Goal: Task Accomplishment & Management: Complete application form

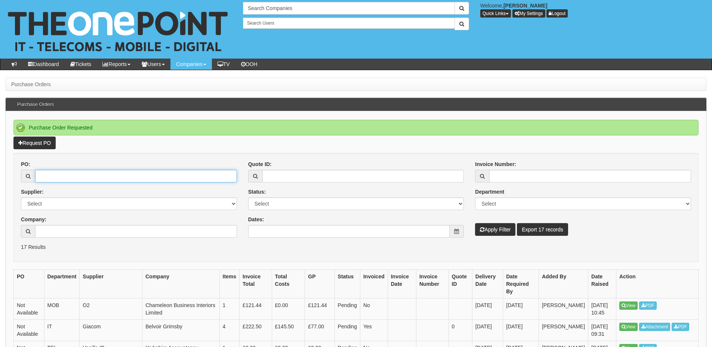
click input "PO:"
paste input "15128"
type input "15128"
click button "Apply Filter"
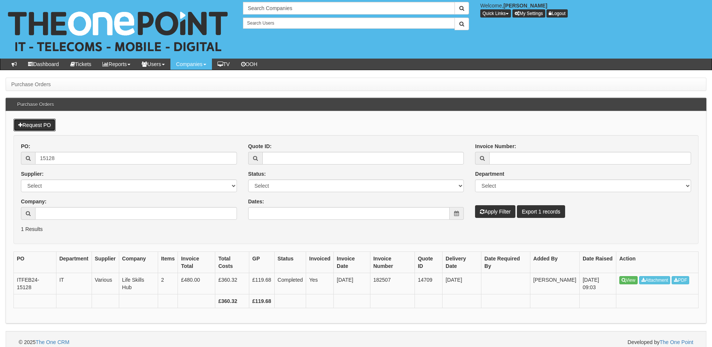
click at [40, 127] on link "Request PO" at bounding box center [34, 125] width 42 height 13
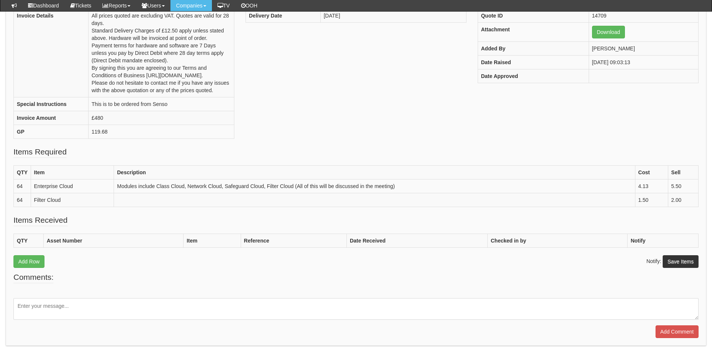
scroll to position [149, 0]
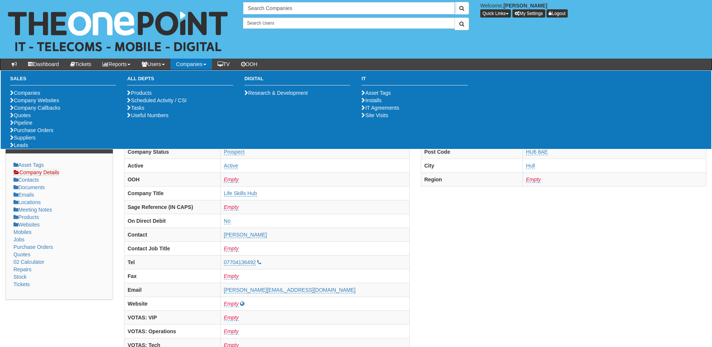
click at [273, 8] on input "Search Companies" at bounding box center [349, 8] width 212 height 13
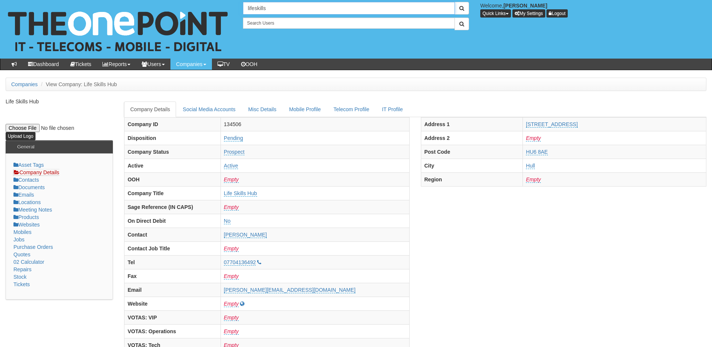
click at [254, 6] on input "lifeskills" at bounding box center [349, 8] width 212 height 13
click at [261, 21] on link "Life Skills Hub" at bounding box center [349, 20] width 210 height 11
type input "Life Skills Hub"
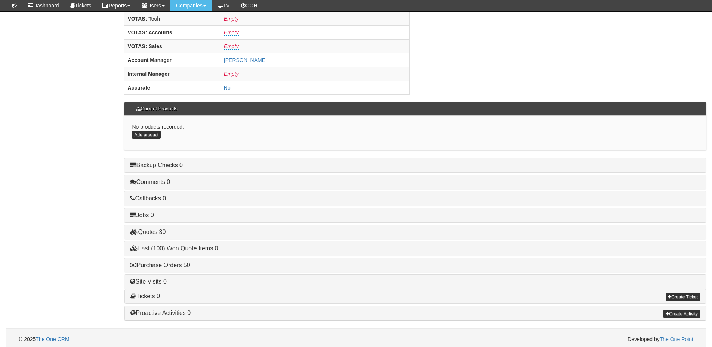
scroll to position [311, 0]
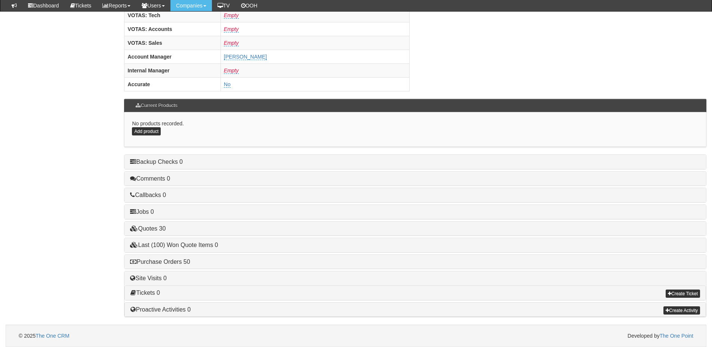
click at [183, 259] on h4 "Purchase Orders 50" at bounding box center [415, 262] width 570 height 7
click at [185, 261] on link "Purchase Orders 50" at bounding box center [160, 262] width 60 height 6
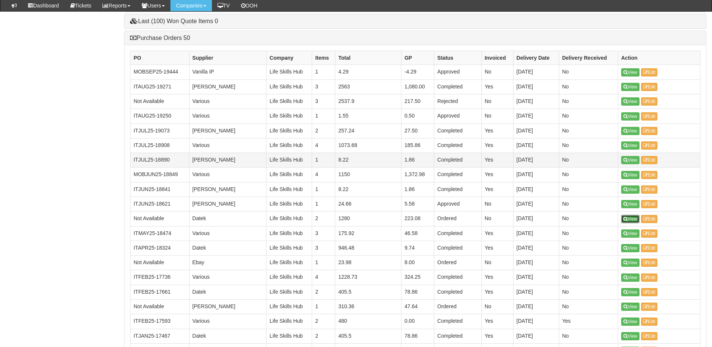
scroll to position [573, 0]
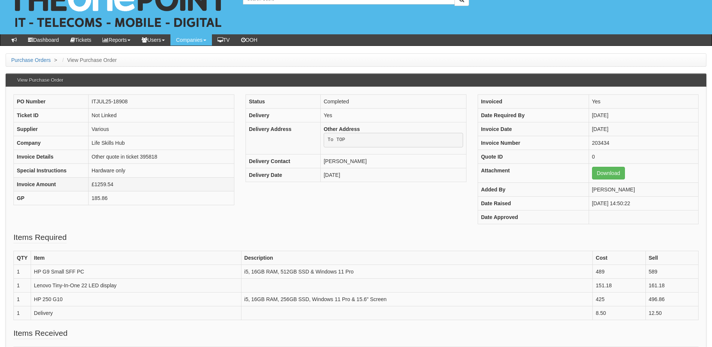
scroll to position [37, 0]
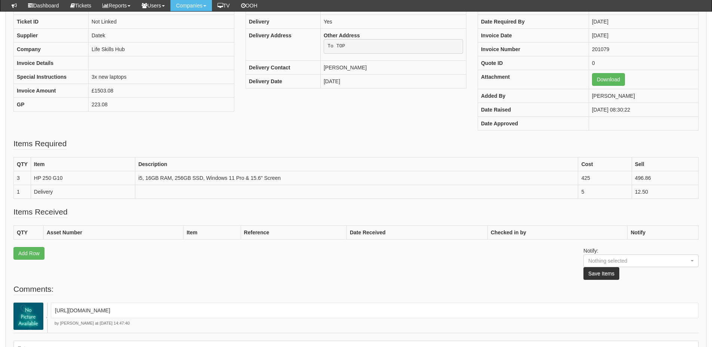
scroll to position [112, 0]
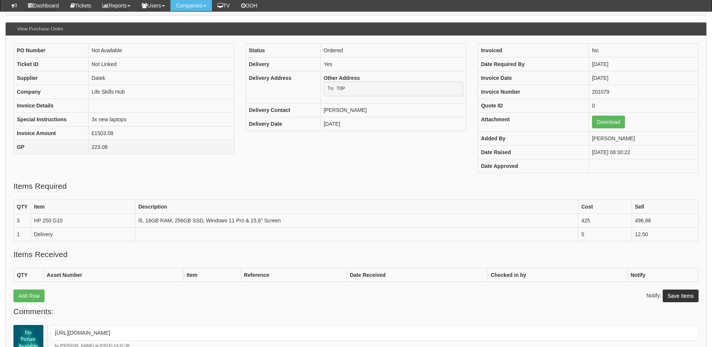
scroll to position [74, 0]
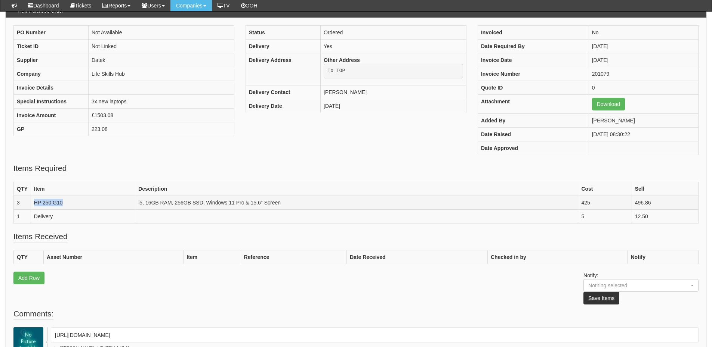
drag, startPoint x: 35, startPoint y: 202, endPoint x: 68, endPoint y: 202, distance: 32.9
click at [68, 202] on td "HP 250 G10" at bounding box center [83, 203] width 104 height 14
copy td "HP 250 G10"
drag, startPoint x: 284, startPoint y: 201, endPoint x: 137, endPoint y: 201, distance: 147.2
click at [137, 201] on td "i5, 16GB RAM, 256GB SSD, Windows 11 Pro & 15.6" Screen" at bounding box center [356, 203] width 443 height 14
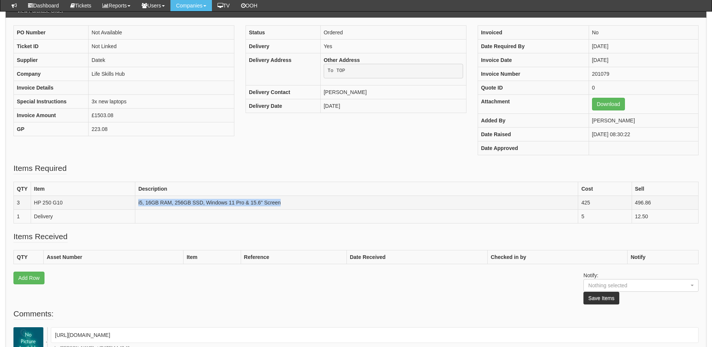
copy td "i5, 16GB RAM, 256GB SSD, Windows 11 Pro & 15.6" Screen"
drag, startPoint x: 649, startPoint y: 203, endPoint x: 629, endPoint y: 204, distance: 19.8
click at [629, 204] on tr "3 HP 250 G10 i5, 16GB RAM, 256GB SSD, Windows 11 Pro & 15.6" Screen 425 496.86" at bounding box center [356, 203] width 684 height 14
copy tr "496.86"
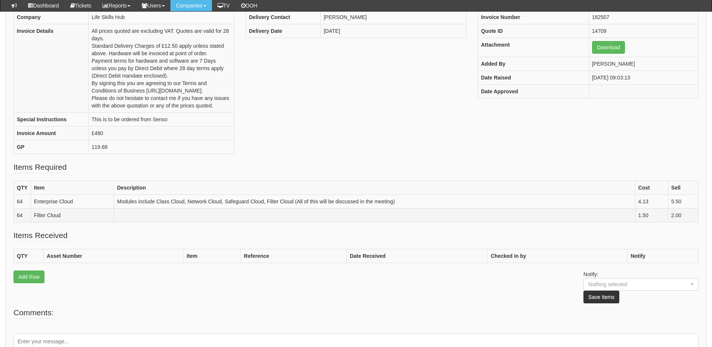
scroll to position [149, 0]
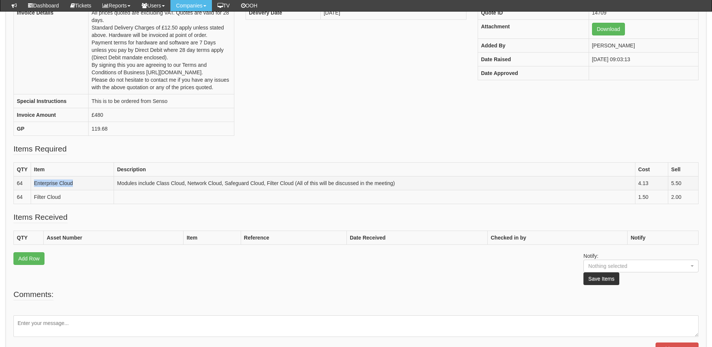
drag, startPoint x: 84, startPoint y: 192, endPoint x: 32, endPoint y: 194, distance: 52.3
click at [32, 190] on td "Enterprise Cloud" at bounding box center [72, 183] width 83 height 14
copy td "Enterprise Cloud"
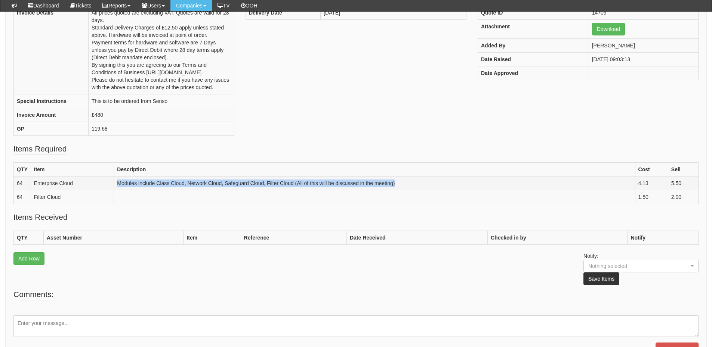
drag, startPoint x: 118, startPoint y: 190, endPoint x: 413, endPoint y: 191, distance: 295.1
click at [413, 190] on td "Modules include Class Cloud, Network Cloud, Safeguard Cloud, Filter Cloud (All …" at bounding box center [374, 183] width 521 height 14
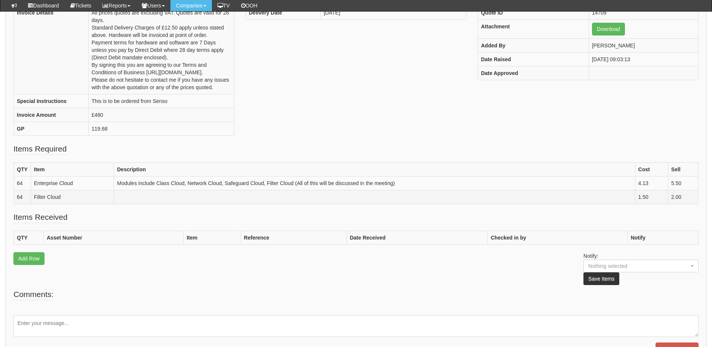
click at [326, 204] on td at bounding box center [374, 197] width 521 height 14
drag, startPoint x: 119, startPoint y: 191, endPoint x: 295, endPoint y: 195, distance: 176.4
click at [295, 190] on td "Modules include Class Cloud, Network Cloud, Safeguard Cloud, Filter Cloud (All …" at bounding box center [374, 183] width 521 height 14
copy td "Modules include Class Cloud, Network Cloud, Safeguard Cloud, Filter Cloud"
drag, startPoint x: 61, startPoint y: 204, endPoint x: 32, endPoint y: 204, distance: 29.1
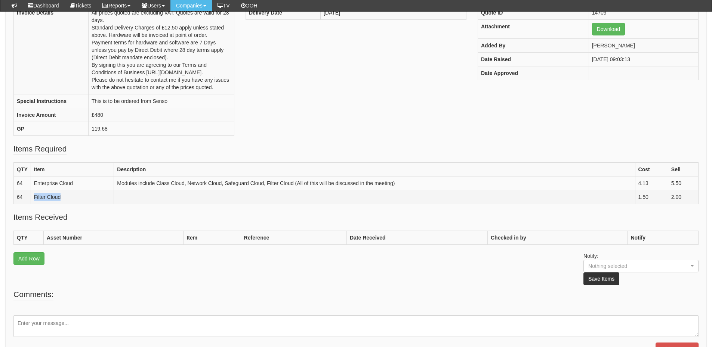
click at [32, 204] on td "Filter Cloud" at bounding box center [72, 197] width 83 height 14
copy td "Filter Cloud"
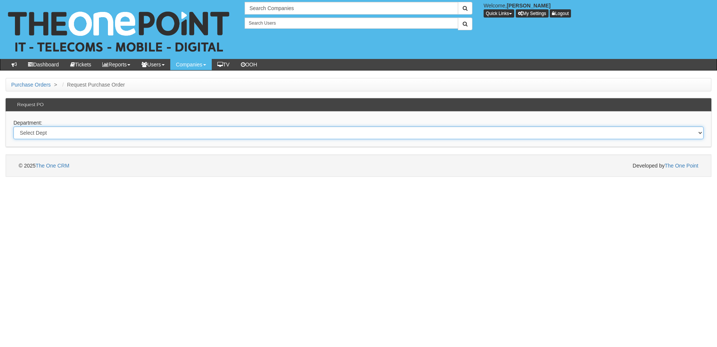
click at [84, 136] on select "Select Dept Digital Internal IT Mobiles Marketing Telecoms" at bounding box center [358, 133] width 690 height 13
click at [83, 172] on div "© 2025 The One CRM Developed by The One Point" at bounding box center [359, 166] width 706 height 22
click at [186, 131] on select "Select Dept Digital Internal IT Mobiles Marketing Telecoms" at bounding box center [358, 133] width 690 height 13
select select "?pipeID=&dept=IT"
click at [13, 127] on select "Select Dept Digital Internal IT Mobiles Marketing Telecoms" at bounding box center [358, 133] width 690 height 13
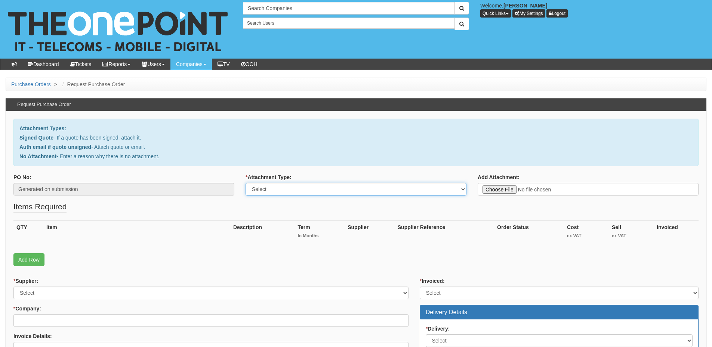
click at [292, 189] on select "Select Signed Quote Auth email with quote if unsigned No Attachment" at bounding box center [355, 189] width 221 height 13
select select "Signed Quote"
click at [245, 183] on select "Select Signed Quote Auth email with quote if unsigned No Attachment" at bounding box center [355, 189] width 221 height 13
type input "C:\fakepath\The Deep - 365 Migration .pdf"
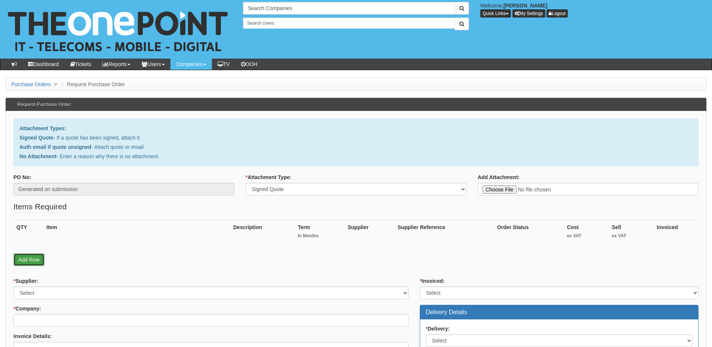
click at [32, 263] on link "Add Row" at bounding box center [28, 260] width 31 height 13
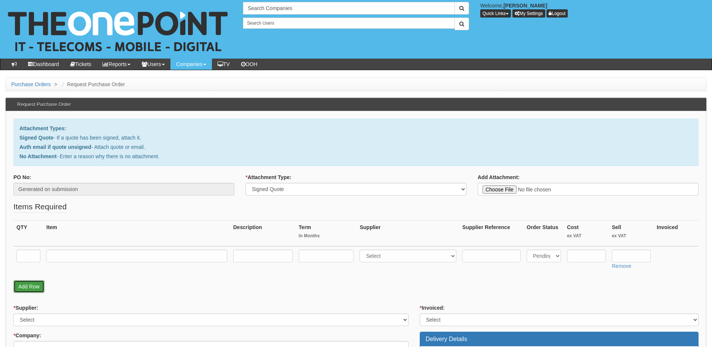
click at [30, 286] on link "Add Row" at bounding box center [28, 287] width 31 height 13
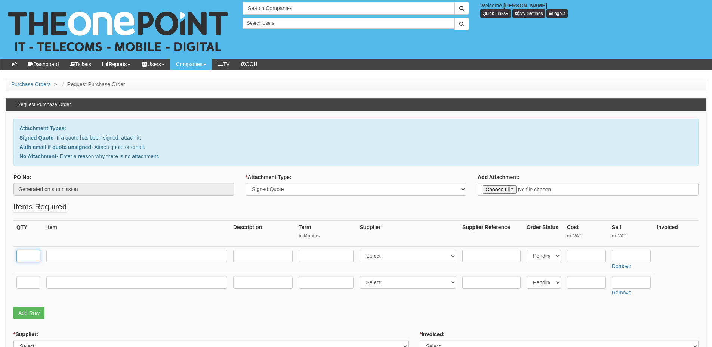
click at [34, 256] on input "text" at bounding box center [28, 256] width 24 height 13
type input "45"
click at [68, 256] on input "text" at bounding box center [136, 256] width 181 height 13
type input "365 Migration Tokens"
click at [375, 258] on select "Select 123 [DOMAIN_NAME] 1Password 3 4Gon [PERSON_NAME] Electric Ltd Abzorb Acc…" at bounding box center [407, 256] width 97 height 13
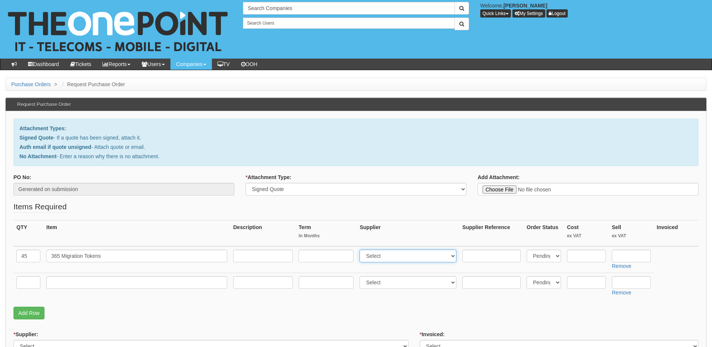
select select "124"
click at [361, 250] on select "Select 123 [DOMAIN_NAME] 1Password 3 4Gon [PERSON_NAME] Electric Ltd Abzorb Acc…" at bounding box center [407, 256] width 97 height 13
click at [572, 260] on input "text" at bounding box center [586, 256] width 39 height 13
type input "16"
click at [658, 256] on table "QTY Item Description Term In Months Supplier Supplier Reference Order Status Co…" at bounding box center [355, 259] width 685 height 79
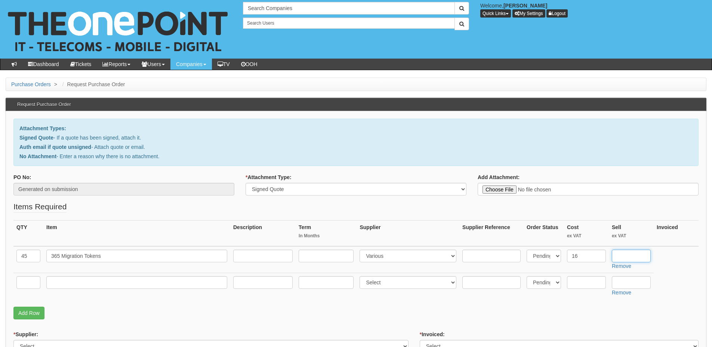
click at [641, 258] on input "text" at bounding box center [630, 256] width 39 height 13
type input "24.99"
click at [31, 281] on input "text" at bounding box center [28, 282] width 24 height 13
type input "1"
click at [42, 283] on td "1" at bounding box center [28, 286] width 30 height 27
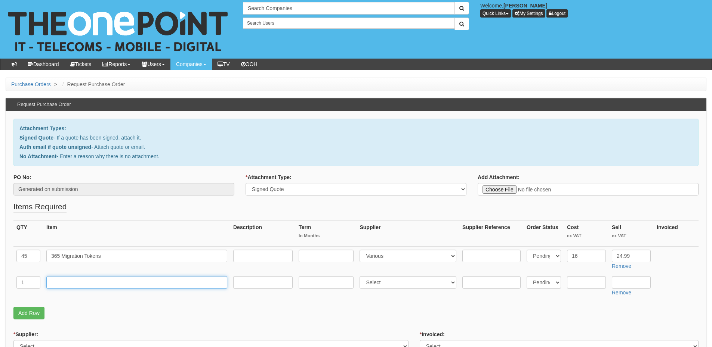
click at [51, 283] on input "text" at bounding box center [136, 282] width 181 height 13
type input "Egninering Time"
click at [621, 283] on input "text" at bounding box center [630, 282] width 39 height 13
type input "395"
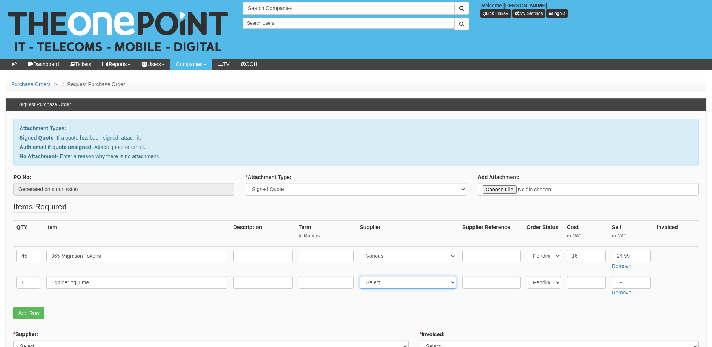
drag, startPoint x: 375, startPoint y: 289, endPoint x: 377, endPoint y: 285, distance: 4.2
click at [375, 289] on select "Select 123 [DOMAIN_NAME] 1Password 3 4Gon [PERSON_NAME] Electric Ltd Abzorb Acc…" at bounding box center [407, 282] width 97 height 13
select select "81"
click at [361, 276] on select "Select 123 [DOMAIN_NAME] 1Password 3 4Gon [PERSON_NAME] Electric Ltd Abzorb Acc…" at bounding box center [407, 282] width 97 height 13
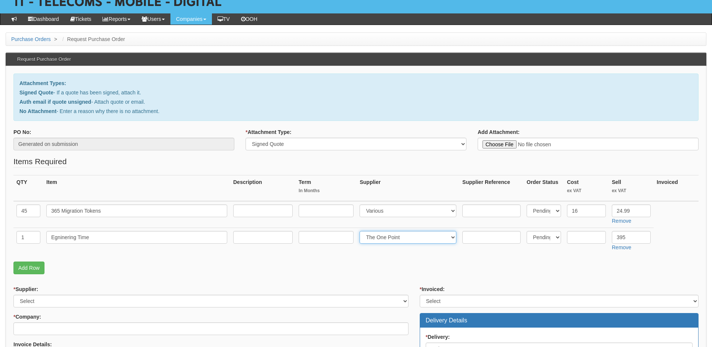
scroll to position [112, 0]
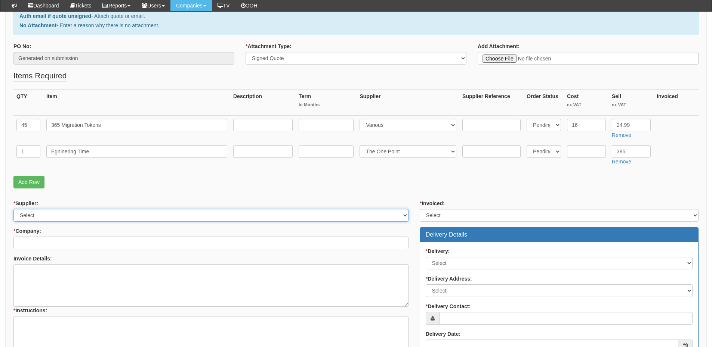
click at [80, 216] on select "Select 123 [DOMAIN_NAME] 1Password 3 4Gon [PERSON_NAME] Electric Ltd Abzorb Acc…" at bounding box center [210, 215] width 395 height 13
select select "124"
click at [13, 209] on select "Select 123 [DOMAIN_NAME] 1Password 3 4Gon [PERSON_NAME] Electric Ltd Abzorb Acc…" at bounding box center [210, 215] width 395 height 13
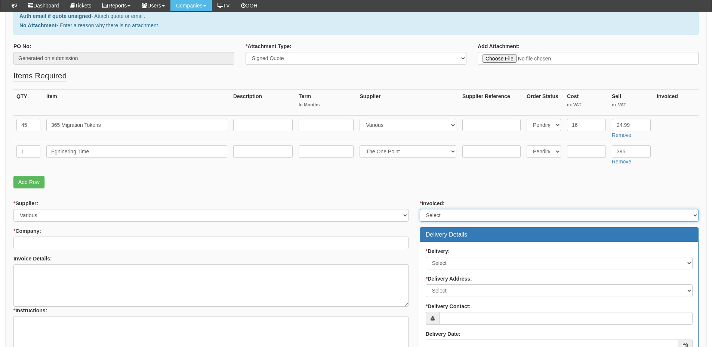
click at [434, 221] on select "Select Yes No N/A STB (part of order)" at bounding box center [558, 215] width 279 height 13
select select "2"
click at [419, 209] on select "Select Yes No N/A STB (part of order)" at bounding box center [558, 215] width 279 height 13
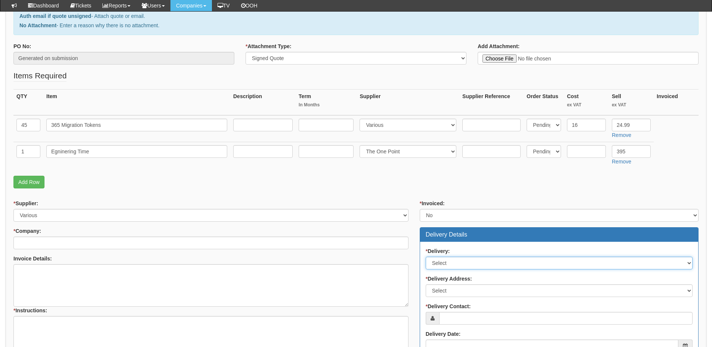
click at [452, 262] on select "Select No Not Applicable Yes" at bounding box center [558, 263] width 267 height 13
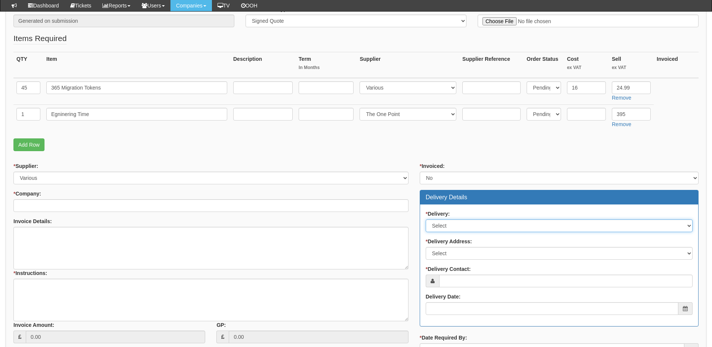
click at [453, 227] on select "Select No Not Applicable Yes" at bounding box center [558, 226] width 267 height 13
select select "3"
click at [425, 220] on select "Select No Not Applicable Yes" at bounding box center [558, 226] width 267 height 13
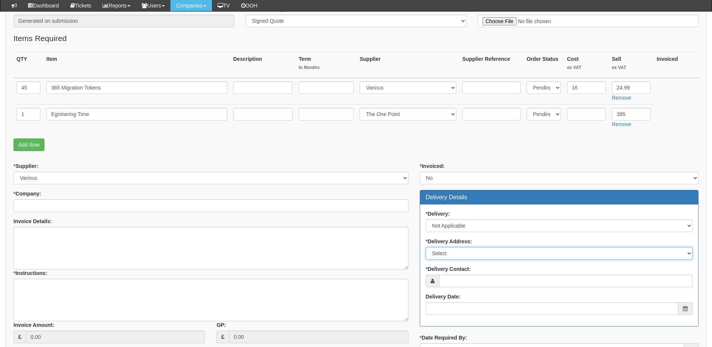
drag, startPoint x: 452, startPoint y: 254, endPoint x: 452, endPoint y: 260, distance: 5.6
click at [452, 254] on select "Select Not Applicable Other" at bounding box center [558, 253] width 267 height 13
select select "N/A"
click at [425, 247] on select "Select Not Applicable Other" at bounding box center [558, 253] width 267 height 13
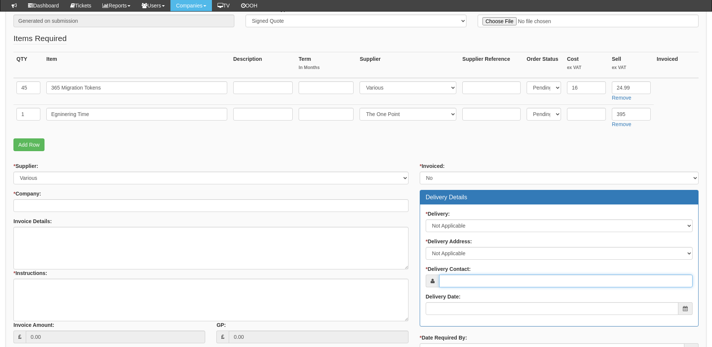
click at [450, 277] on input "* Delivery Contact:" at bounding box center [565, 281] width 253 height 13
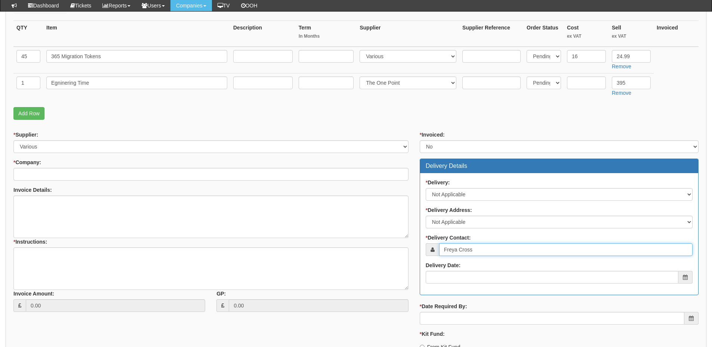
scroll to position [224, 0]
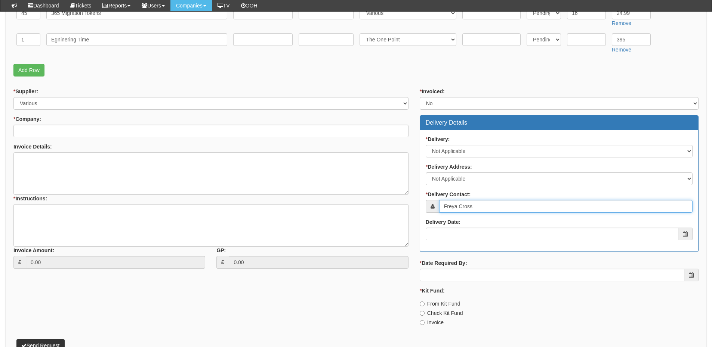
type input "Freya Cross"
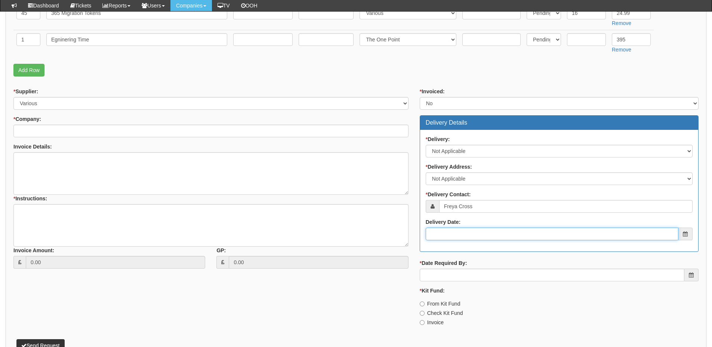
click at [470, 231] on input "Delivery Date:" at bounding box center [551, 234] width 253 height 13
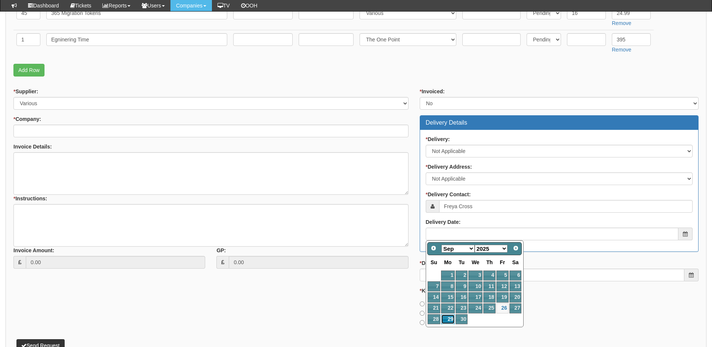
click at [449, 320] on link "29" at bounding box center [448, 320] width 14 height 10
type input "2025-09-29"
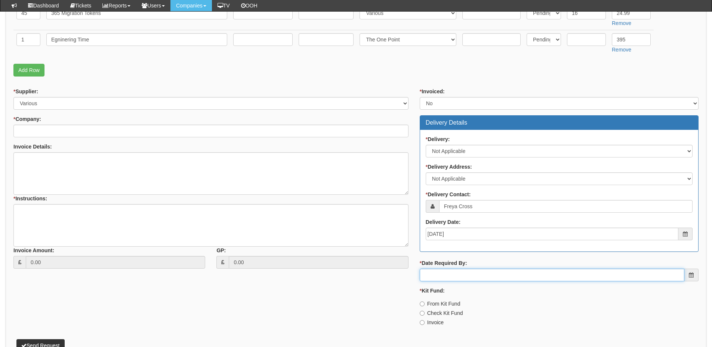
click at [459, 272] on input "* Date Required By:" at bounding box center [551, 275] width 264 height 13
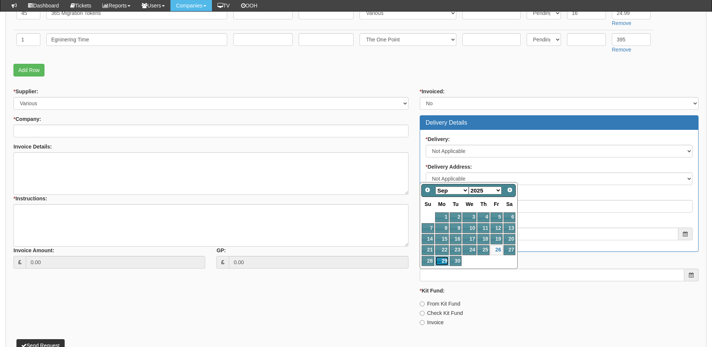
click at [443, 257] on link "29" at bounding box center [442, 261] width 14 height 10
type input "2025-09-29"
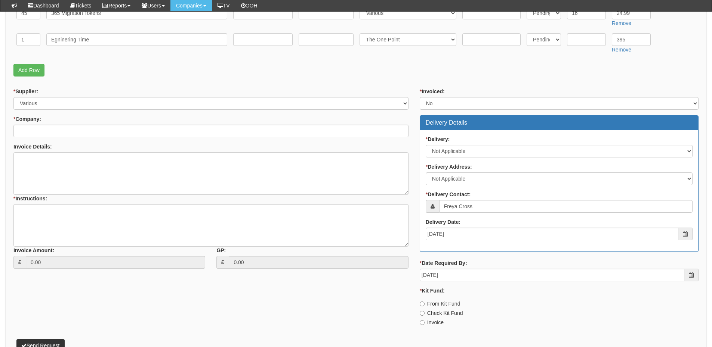
click at [434, 322] on label "Invoice" at bounding box center [431, 322] width 24 height 7
click at [424, 322] on input "Invoice" at bounding box center [421, 322] width 5 height 5
radio input "true"
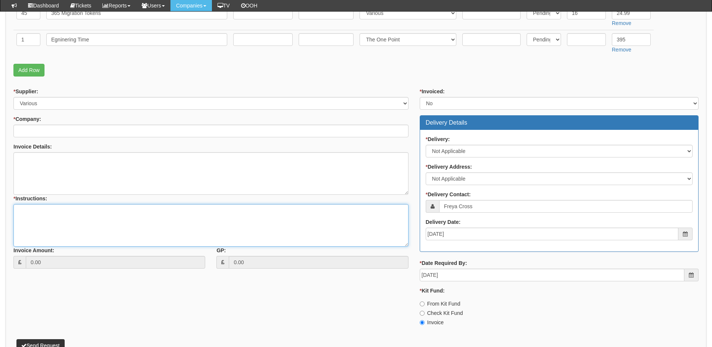
click at [154, 230] on textarea "* Instructions:" at bounding box center [210, 225] width 395 height 43
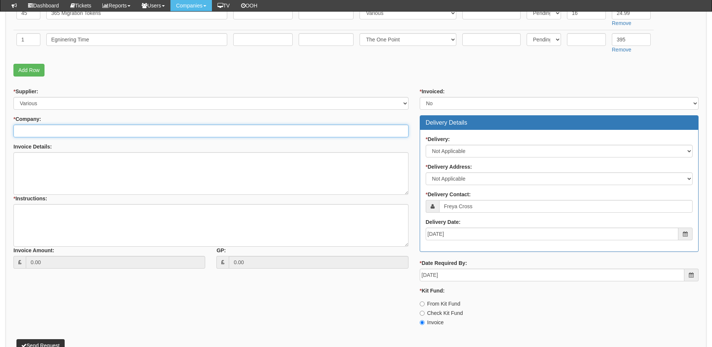
click at [76, 130] on input "* Company:" at bounding box center [210, 131] width 395 height 13
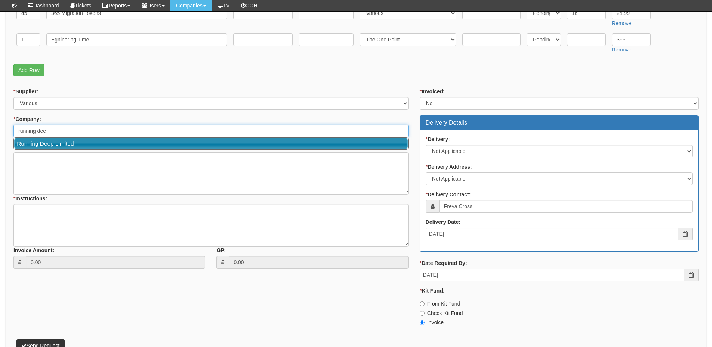
click at [73, 142] on link "Running Deep Limited" at bounding box center [210, 143] width 393 height 11
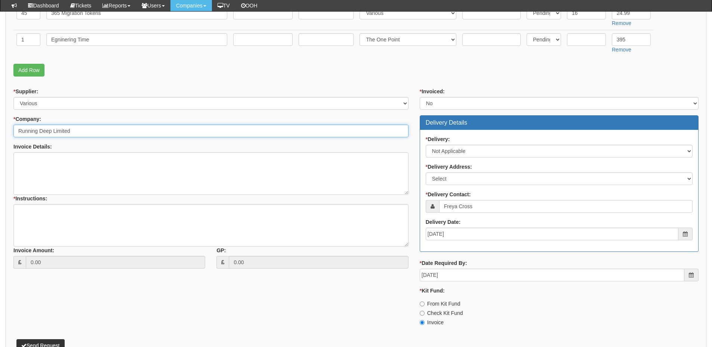
type input "Running Deep Limited"
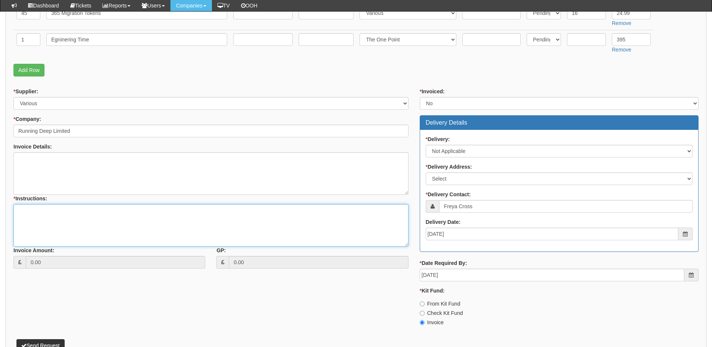
click at [121, 214] on textarea "* Instructions:" at bounding box center [210, 225] width 395 height 43
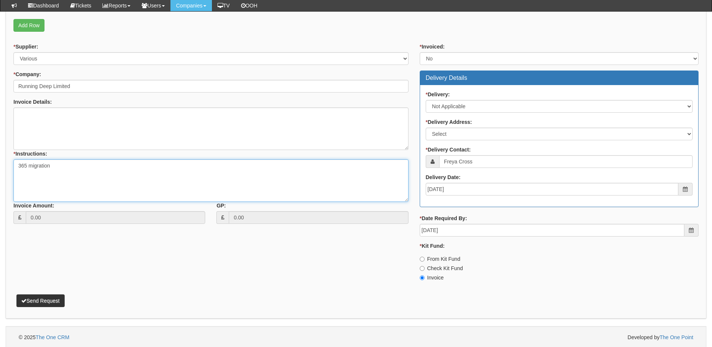
scroll to position [270, 0]
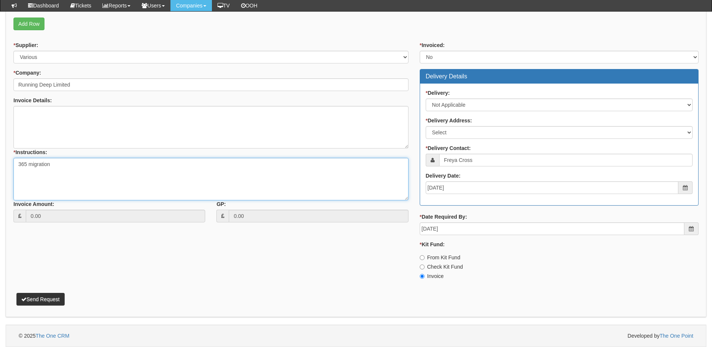
type textarea "365 migration"
click at [59, 297] on button "Send Request" at bounding box center [40, 299] width 48 height 13
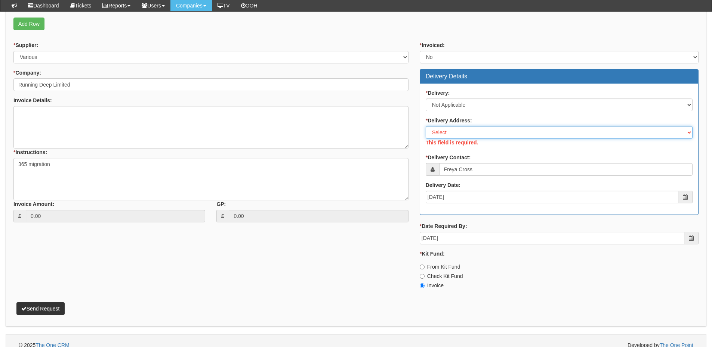
click at [464, 131] on select "Select Not Applicable Main Address - HU1 4BG Other" at bounding box center [558, 132] width 267 height 13
select select "N/A"
click at [425, 126] on select "Select Not Applicable Main Address - HU1 4BG Other" at bounding box center [558, 132] width 267 height 13
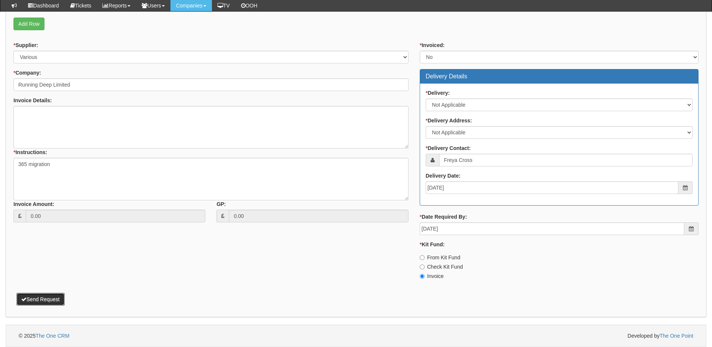
click at [56, 303] on button "Send Request" at bounding box center [40, 299] width 48 height 13
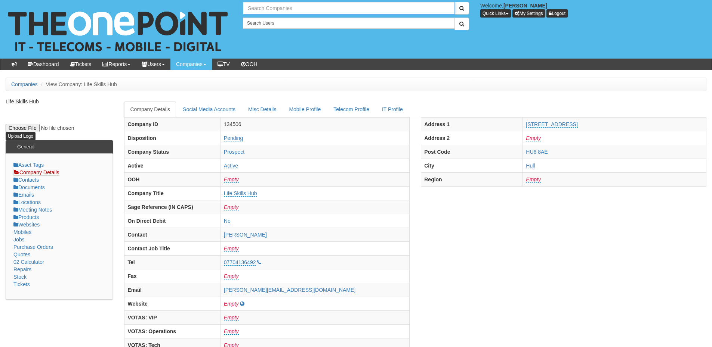
click at [266, 9] on input "text" at bounding box center [349, 8] width 212 height 13
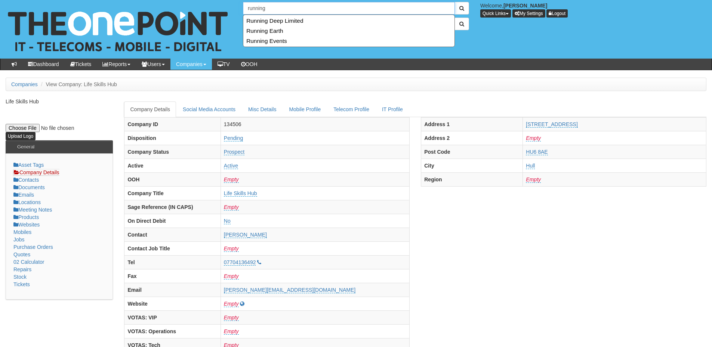
type input "Running Deep Limited"
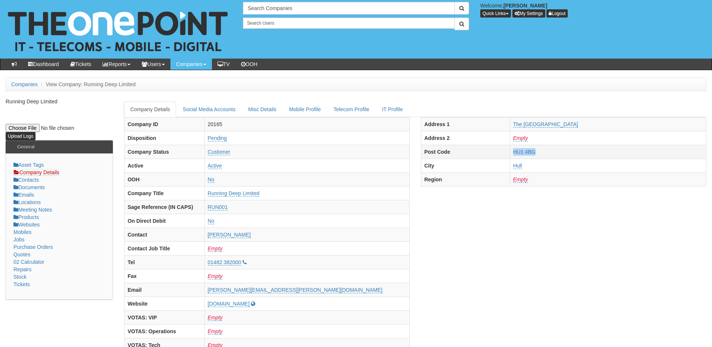
drag, startPoint x: 512, startPoint y: 153, endPoint x: 549, endPoint y: 151, distance: 37.1
click at [549, 151] on td "HU1 4BG" at bounding box center [608, 152] width 196 height 14
copy link "HU1 4BG"
click at [266, 12] on input "text" at bounding box center [349, 8] width 212 height 13
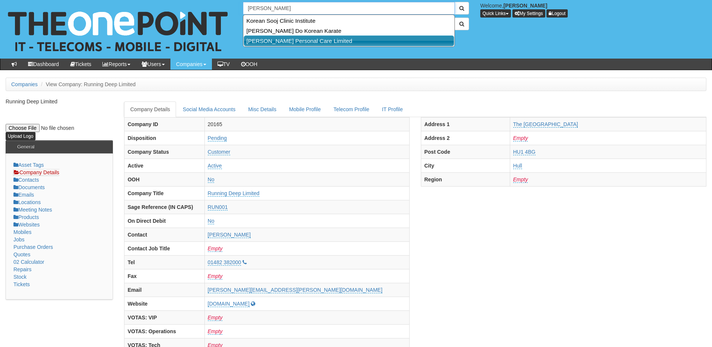
click at [271, 40] on link "[PERSON_NAME] Personal Care Limited" at bounding box center [349, 40] width 210 height 11
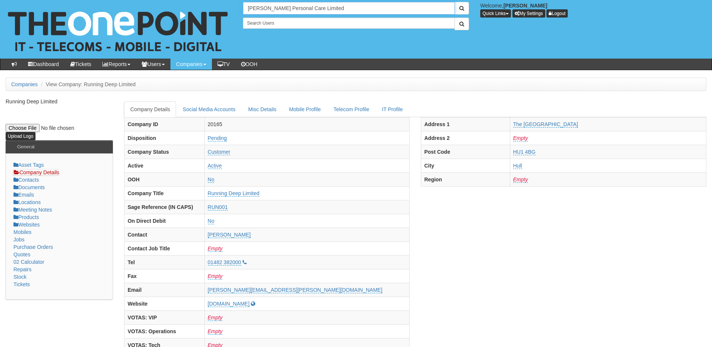
type input "[PERSON_NAME] Personal Care Limited"
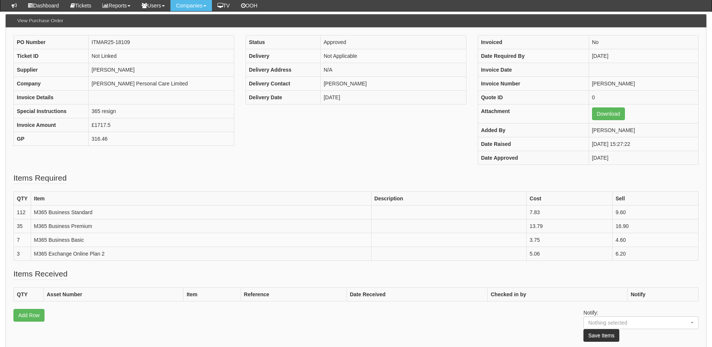
scroll to position [75, 0]
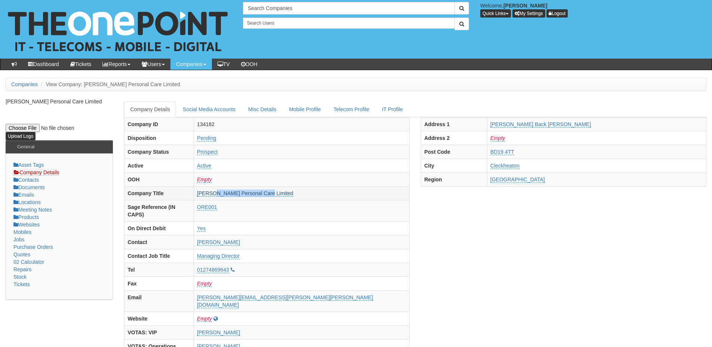
drag, startPoint x: 331, startPoint y: 195, endPoint x: 285, endPoint y: 195, distance: 46.3
click at [285, 195] on td "Orean Personal Care Limited" at bounding box center [302, 193] width 216 height 14
copy link "Personal Care Limited"
drag, startPoint x: 528, startPoint y: 120, endPoint x: 599, endPoint y: 125, distance: 71.2
click at [599, 125] on tr "Address 1 Stubbs Back Lane" at bounding box center [563, 124] width 285 height 14
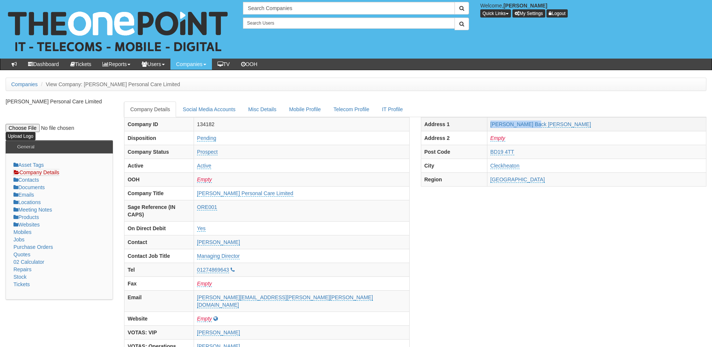
copy tr "Stubbs Back Lane"
drag, startPoint x: 520, startPoint y: 164, endPoint x: 575, endPoint y: 168, distance: 55.0
click at [575, 168] on tr "City Cleckheaton" at bounding box center [563, 166] width 285 height 14
copy tr "Cleckheaton"
drag, startPoint x: 529, startPoint y: 155, endPoint x: 582, endPoint y: 154, distance: 52.7
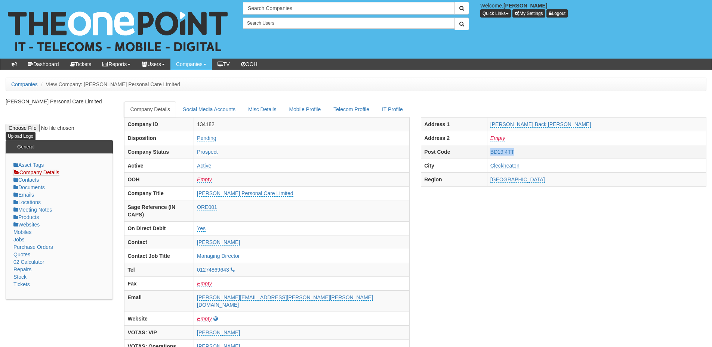
click at [582, 154] on tr "Post Code BD19 4TT" at bounding box center [563, 152] width 285 height 14
copy tr "BD19 4TT"
click at [275, 8] on input "text" at bounding box center [349, 8] width 212 height 13
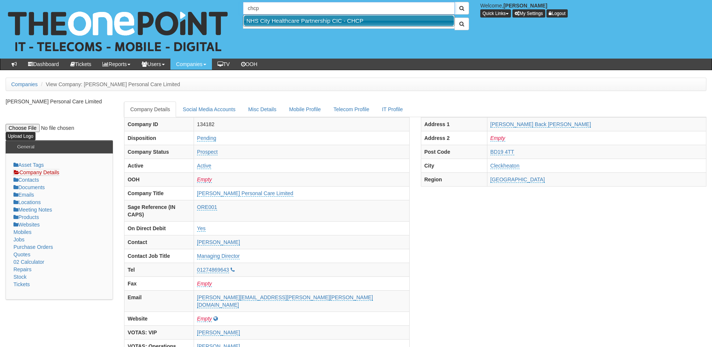
click at [276, 18] on link "NHS City Healthcare Partnership CIC - CHCP" at bounding box center [349, 20] width 210 height 11
type input "NHS City Healthcare Partnership CIC - CHCP"
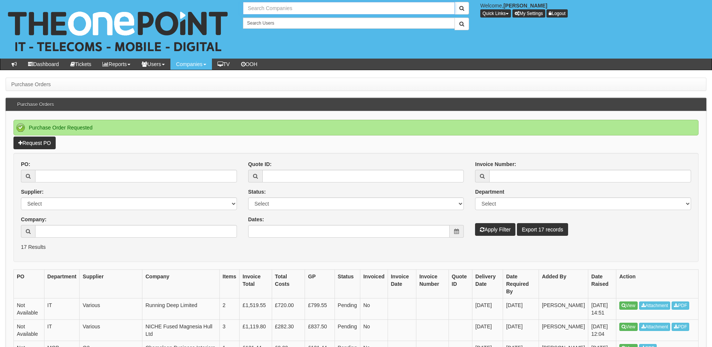
click at [265, 10] on input "text" at bounding box center [349, 8] width 212 height 13
type input "Search Companies"
click at [30, 141] on link "Request PO" at bounding box center [34, 143] width 42 height 13
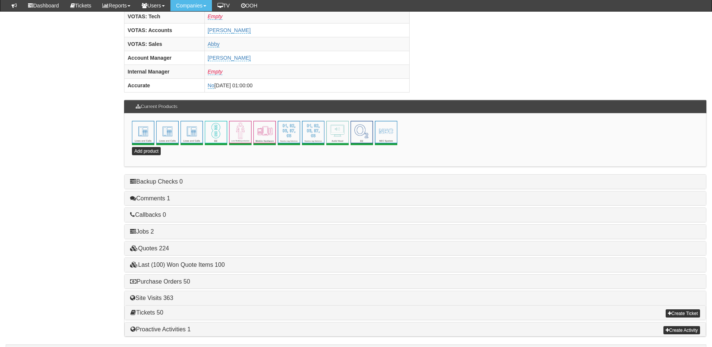
scroll to position [330, 0]
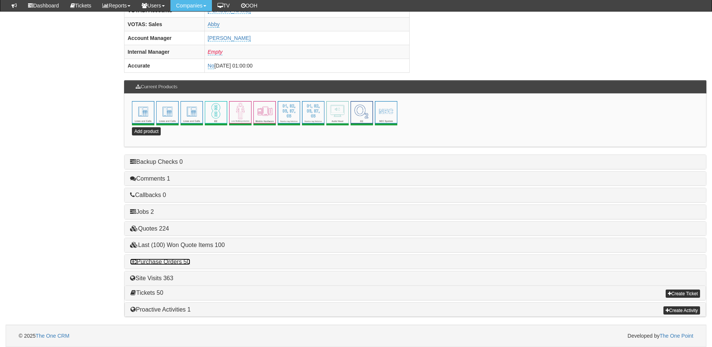
drag, startPoint x: 169, startPoint y: 264, endPoint x: 199, endPoint y: 264, distance: 30.3
click at [169, 264] on link "Purchase Orders 50" at bounding box center [160, 262] width 60 height 6
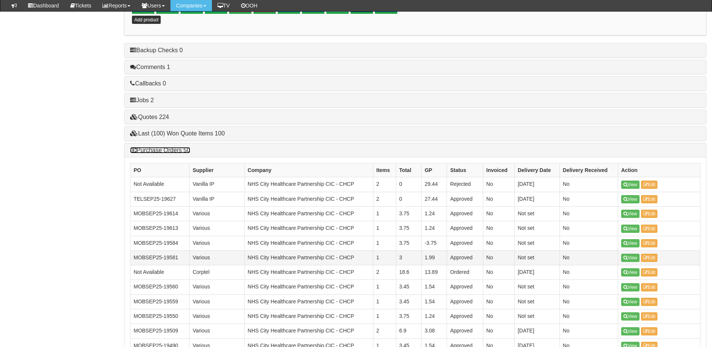
scroll to position [442, 0]
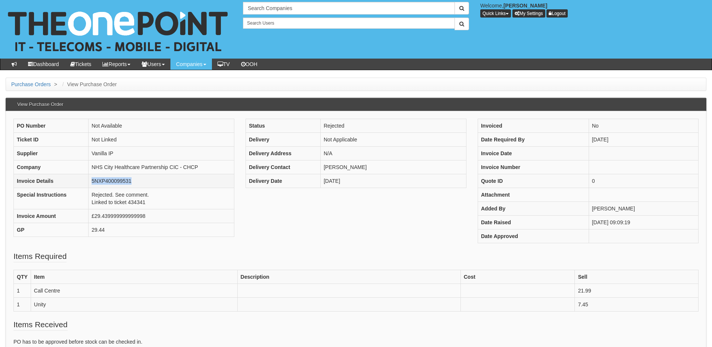
drag, startPoint x: 91, startPoint y: 179, endPoint x: 140, endPoint y: 180, distance: 48.6
click at [140, 180] on td "5NXP400099531" at bounding box center [162, 181] width 146 height 14
copy td "5NXP400099531"
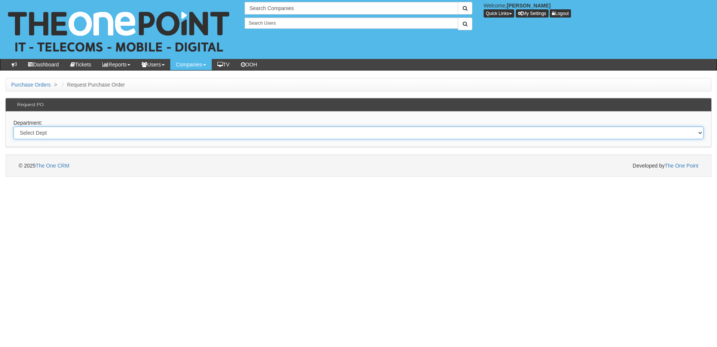
click at [226, 137] on select "Select Dept Digital Internal IT Mobiles Marketing Telecoms" at bounding box center [358, 133] width 690 height 13
select select "?pipeID=&dept=TEL"
click at [13, 127] on select "Select Dept Digital Internal IT Mobiles Marketing Telecoms" at bounding box center [358, 133] width 690 height 13
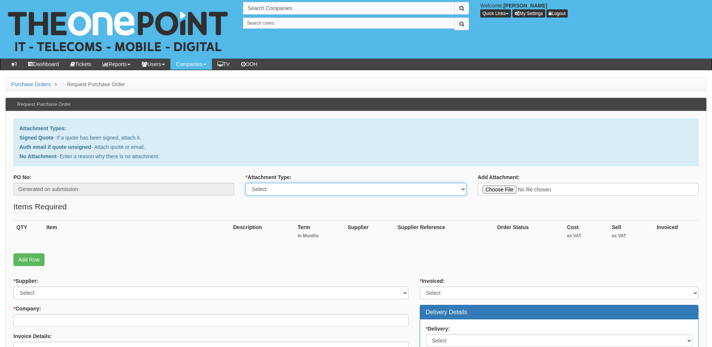
click at [313, 191] on select "Select Signed Quote Auth email with quote if unsigned No Attachment" at bounding box center [355, 189] width 221 height 13
select select "No Attachment"
click at [245, 183] on select "Select Signed Quote Auth email with quote if unsigned No Attachment" at bounding box center [355, 189] width 221 height 13
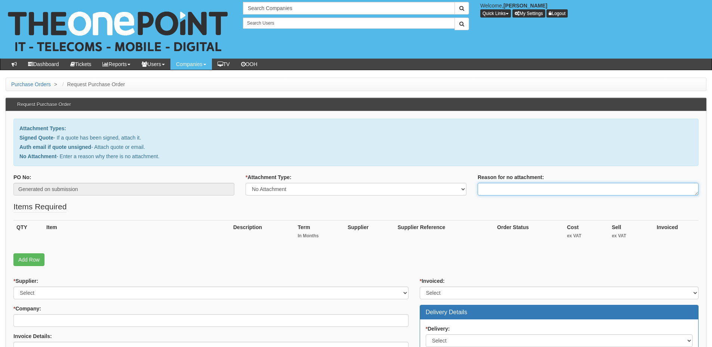
click at [496, 190] on textarea "Reason for no attachment:" at bounding box center [587, 189] width 221 height 13
click at [548, 191] on textarea "Linked to ticket" at bounding box center [587, 189] width 221 height 13
type textarea "Linked to ticket 429100"
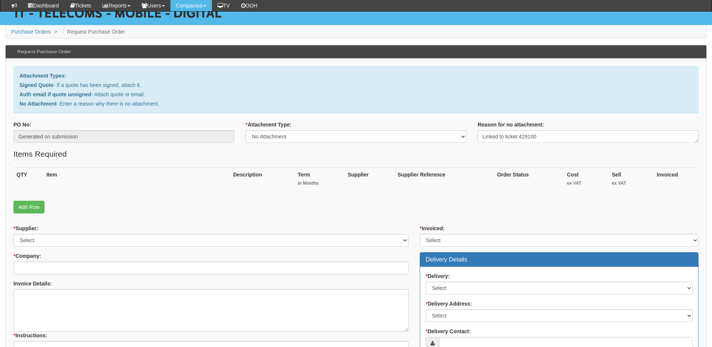
scroll to position [75, 0]
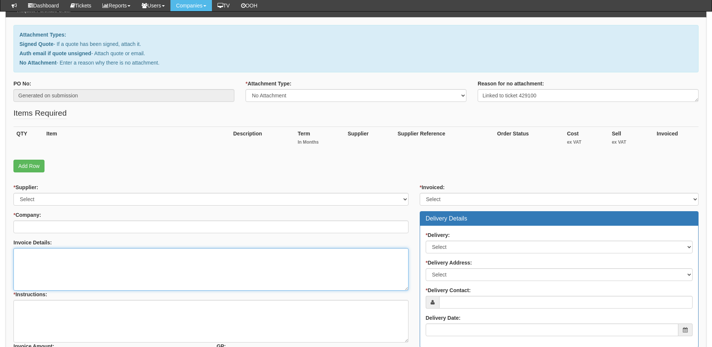
drag, startPoint x: 95, startPoint y: 277, endPoint x: 91, endPoint y: 269, distance: 8.9
click at [95, 277] on textarea "Invoice Details:" at bounding box center [210, 269] width 395 height 43
paste textarea "5NXP400099531"
type textarea "5NXP400099531"
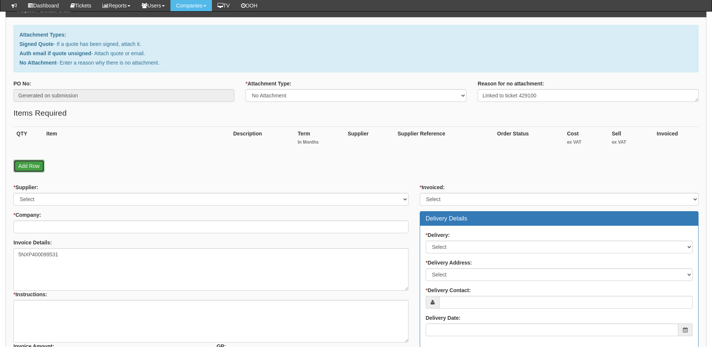
click at [38, 171] on link "Add Row" at bounding box center [28, 166] width 31 height 13
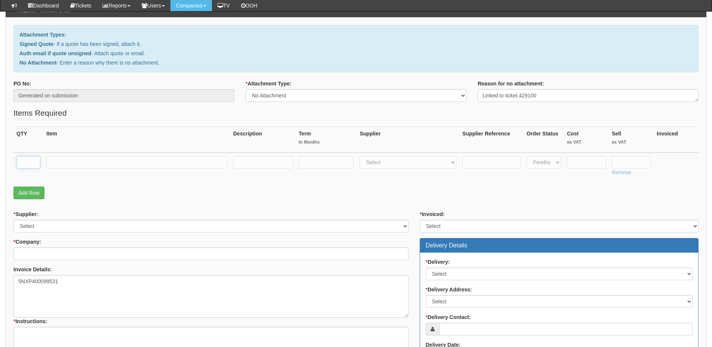
click at [32, 157] on input "text" at bounding box center [28, 162] width 24 height 13
type input "1"
click at [76, 159] on input "text" at bounding box center [136, 162] width 181 height 13
type input "Standard User"
click at [395, 165] on select "Select 123 REG.co.uk 1Password 3 4Gon AA Jones Electric Ltd Abzorb Access Group…" at bounding box center [407, 162] width 97 height 13
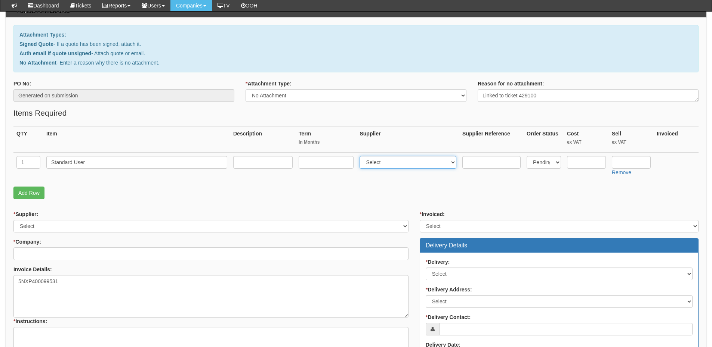
select select "72"
click at [361, 156] on select "Select 123 REG.co.uk 1Password 3 4Gon AA Jones Electric Ltd Abzorb Access Group…" at bounding box center [407, 162] width 97 height 13
click at [636, 161] on input "text" at bounding box center [630, 162] width 39 height 13
type input "9.99"
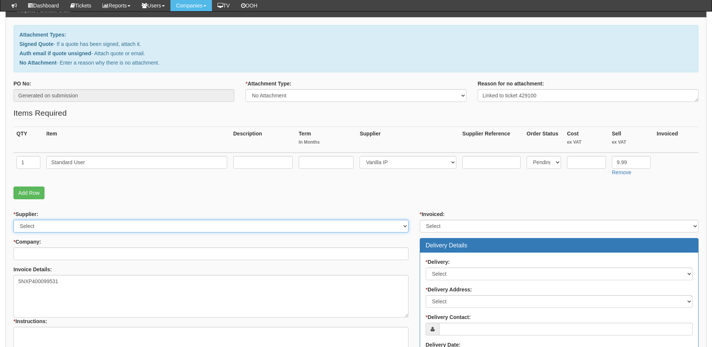
click at [98, 229] on select "Select 123 REG.co.uk 1Password 3 4Gon AA Jones Electric Ltd Abzorb Access Group…" at bounding box center [210, 226] width 395 height 13
select select "72"
click at [13, 220] on select "Select 123 REG.co.uk 1Password 3 4Gon AA Jones Electric Ltd Abzorb Access Group…" at bounding box center [210, 226] width 395 height 13
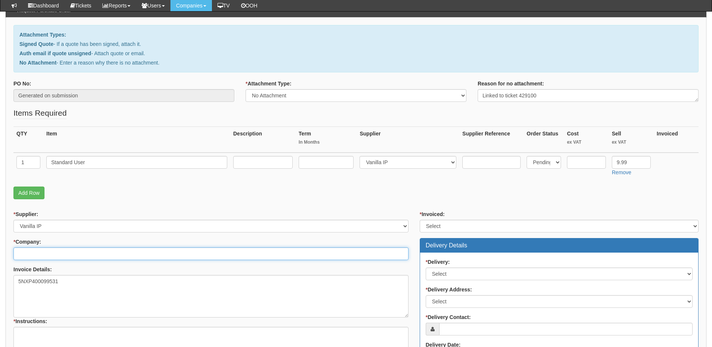
click at [92, 256] on input "* Company:" at bounding box center [210, 254] width 395 height 13
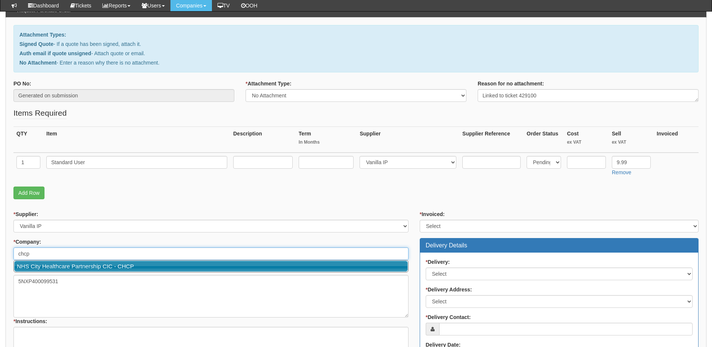
click at [81, 265] on link "NHS City Healthcare Partnership CIC - CHCP" at bounding box center [210, 266] width 393 height 11
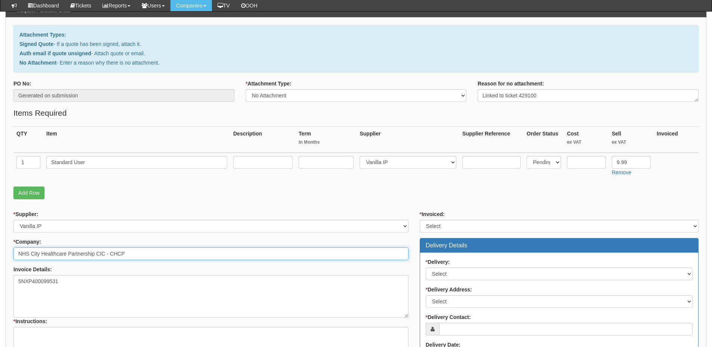
type input "NHS City Healthcare Partnership CIC - CHCP"
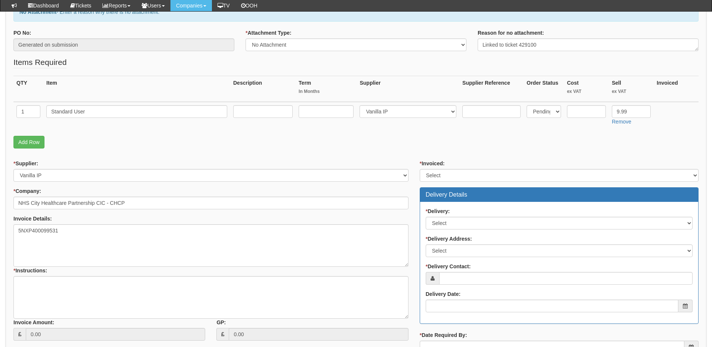
scroll to position [187, 0]
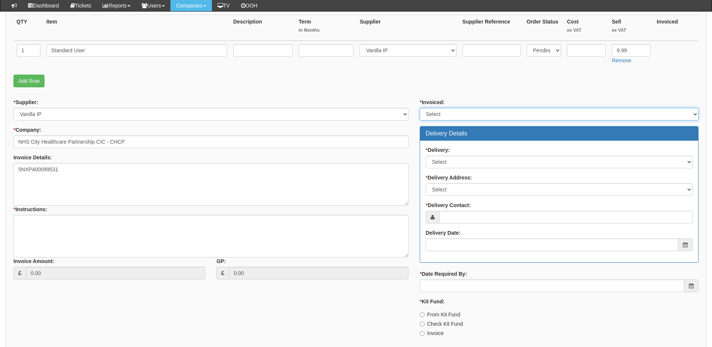
click at [442, 115] on select "Select Yes No N/A STB (part of order)" at bounding box center [558, 114] width 279 height 13
select select "2"
click at [419, 108] on select "Select Yes No N/A STB (part of order)" at bounding box center [558, 114] width 279 height 13
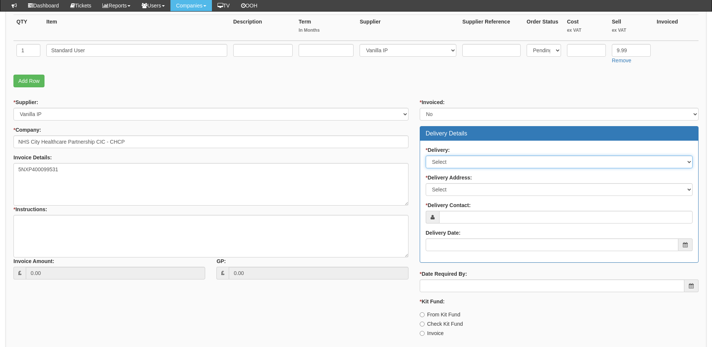
click at [450, 162] on select "Select No Not Applicable Yes" at bounding box center [558, 162] width 267 height 13
select select "3"
click at [425, 156] on select "Select No Not Applicable Yes" at bounding box center [558, 162] width 267 height 13
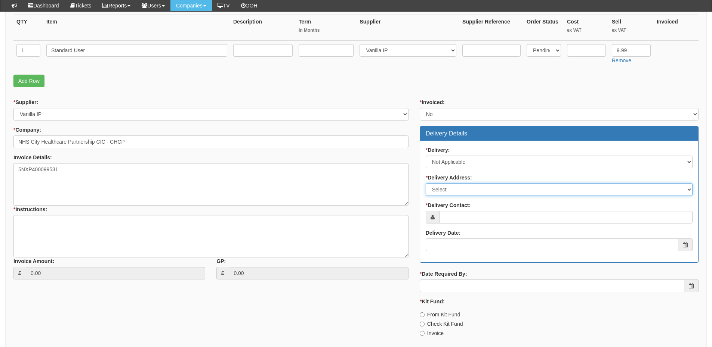
click at [452, 188] on select "Select Not Applicable Main Address - HU3 4AE Other" at bounding box center [558, 189] width 267 height 13
select select "N/A"
click at [425, 183] on select "Select Not Applicable Main Address - HU3 4AE Other" at bounding box center [558, 189] width 267 height 13
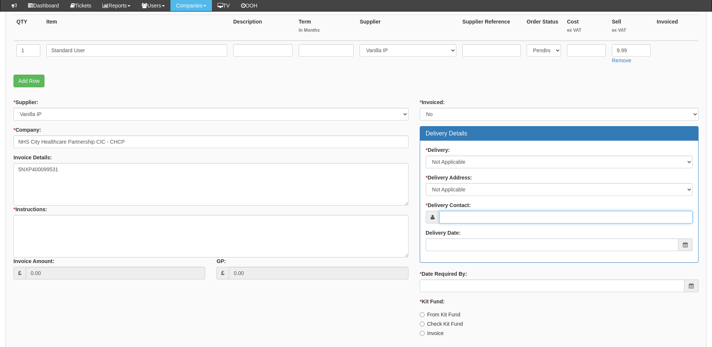
click at [453, 213] on input "* Delivery Contact:" at bounding box center [565, 217] width 253 height 13
type input "[PERSON_NAME]"
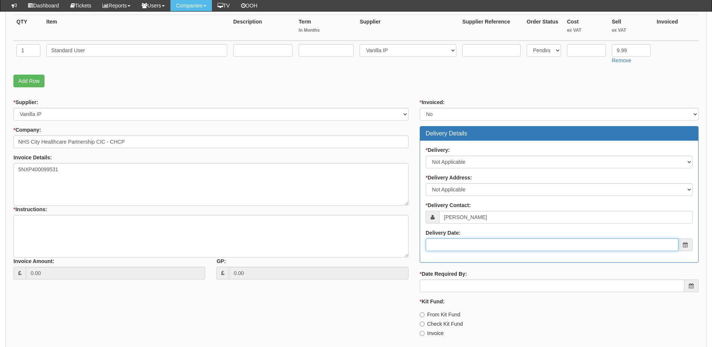
click at [469, 246] on input "Delivery Date:" at bounding box center [551, 245] width 253 height 13
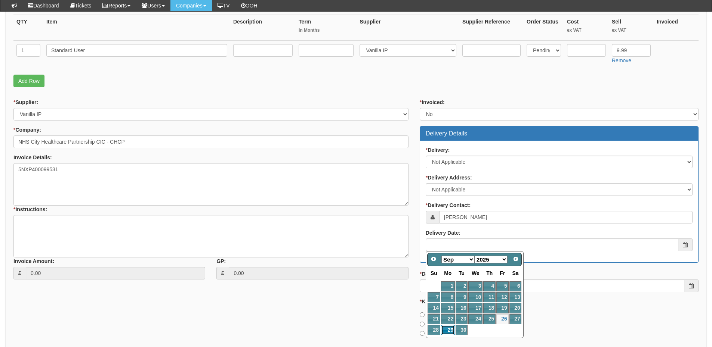
click at [448, 332] on link "29" at bounding box center [448, 330] width 14 height 10
type input "2025-09-29"
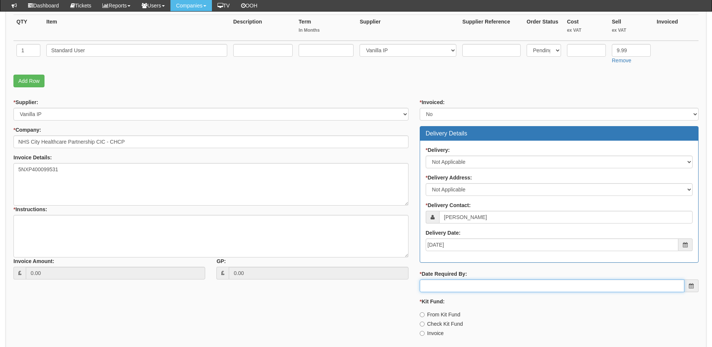
click at [450, 284] on input "* Date Required By:" at bounding box center [551, 286] width 264 height 13
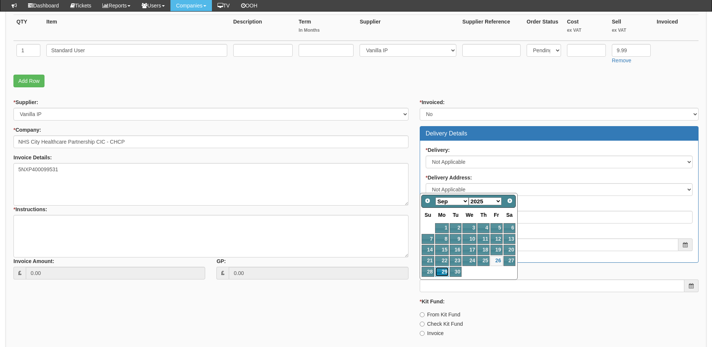
click at [440, 274] on link "29" at bounding box center [442, 272] width 14 height 10
type input "2025-09-29"
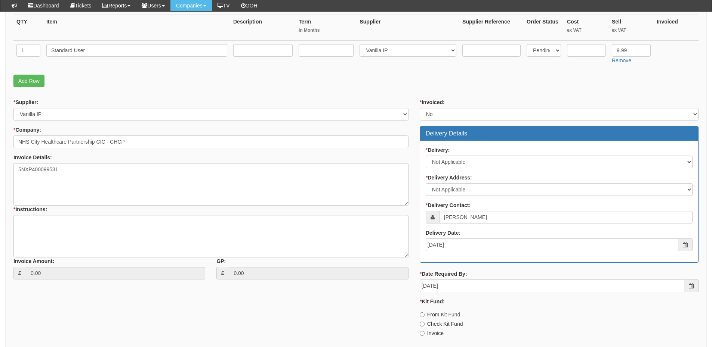
click at [431, 334] on label "Invoice" at bounding box center [431, 333] width 24 height 7
click at [424, 334] on input "Invoice" at bounding box center [421, 333] width 5 height 5
radio input "true"
click at [107, 222] on textarea "* Instructions:" at bounding box center [210, 236] width 395 height 43
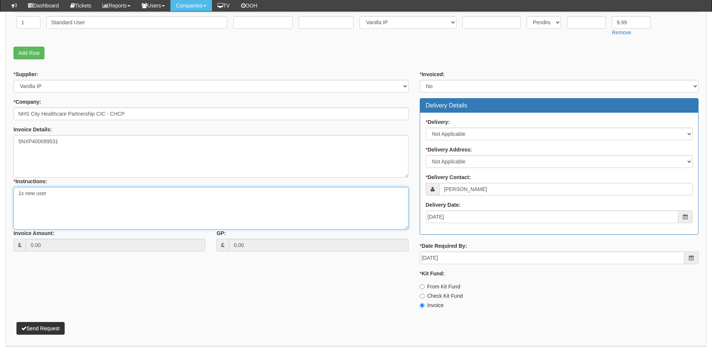
scroll to position [244, 0]
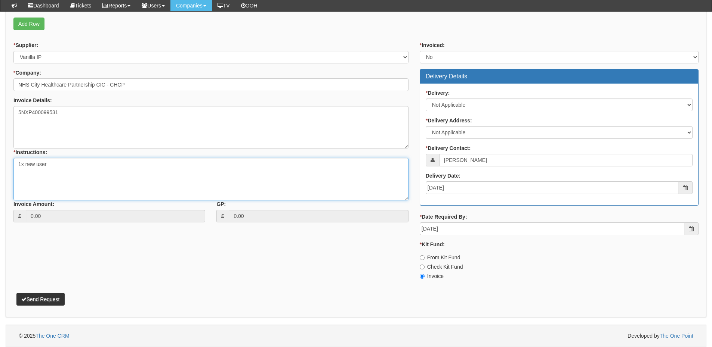
type textarea "1x new user"
click at [55, 302] on button "Send Request" at bounding box center [40, 299] width 48 height 13
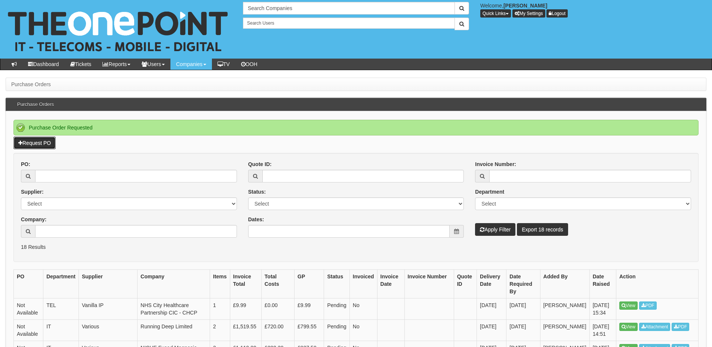
click at [44, 141] on link "Request PO" at bounding box center [34, 143] width 42 height 13
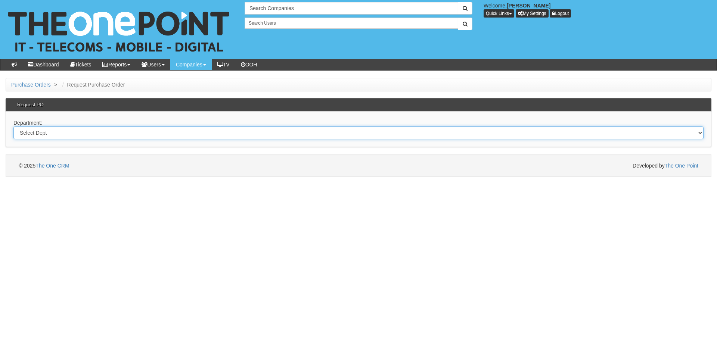
click at [118, 134] on select "Select Dept Digital Internal IT Mobiles Marketing Telecoms" at bounding box center [358, 133] width 690 height 13
select select "?pipeID=&dept=MOB"
click at [13, 127] on select "Select Dept Digital Internal IT Mobiles Marketing Telecoms" at bounding box center [358, 133] width 690 height 13
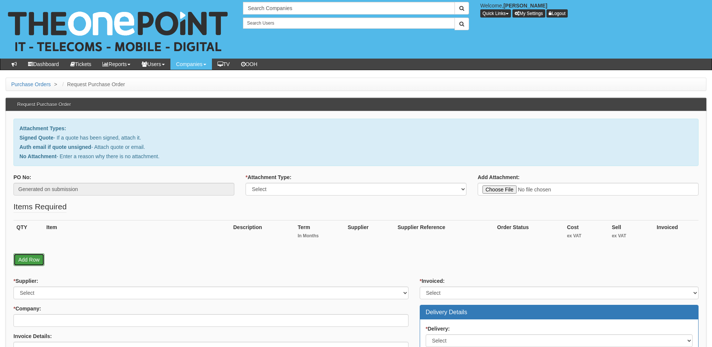
click at [42, 258] on link "Add Row" at bounding box center [28, 260] width 31 height 13
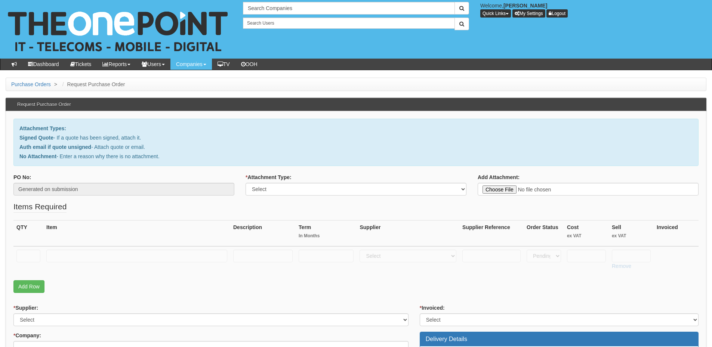
click at [30, 248] on td at bounding box center [28, 260] width 30 height 27
click at [28, 253] on input "text" at bounding box center [28, 256] width 24 height 13
type input "1"
click at [63, 254] on input "text" at bounding box center [136, 256] width 181 height 13
type input "Business Essentials 100GB Simo"
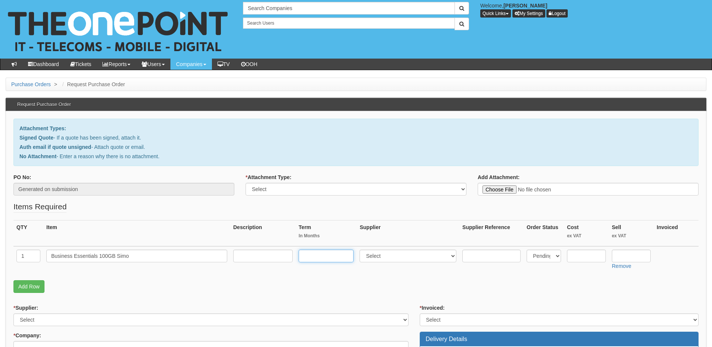
click at [306, 253] on input "text" at bounding box center [325, 256] width 55 height 13
type input "24"
click at [256, 258] on input "text" at bounding box center [262, 256] width 59 height 13
type input "£11 p/m"
click at [397, 256] on select "Select 123 REG.co.uk 1Password 3 4Gon AA Jones Electric Ltd Abzorb Access Group…" at bounding box center [407, 256] width 97 height 13
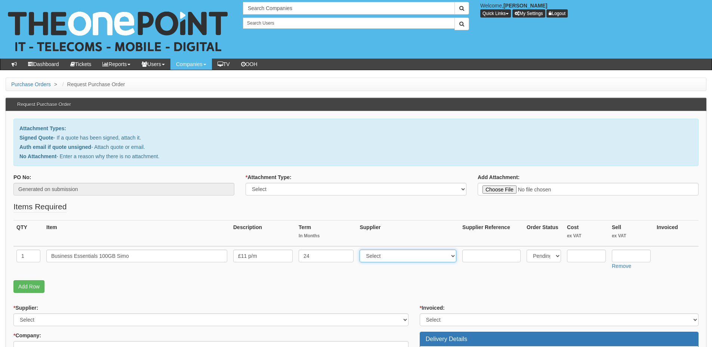
select select "316"
click at [361, 250] on select "Select 123 REG.co.uk 1Password 3 4Gon AA Jones Electric Ltd Abzorb Access Group…" at bounding box center [407, 256] width 97 height 13
click at [626, 257] on input "text" at bounding box center [630, 256] width 39 height 13
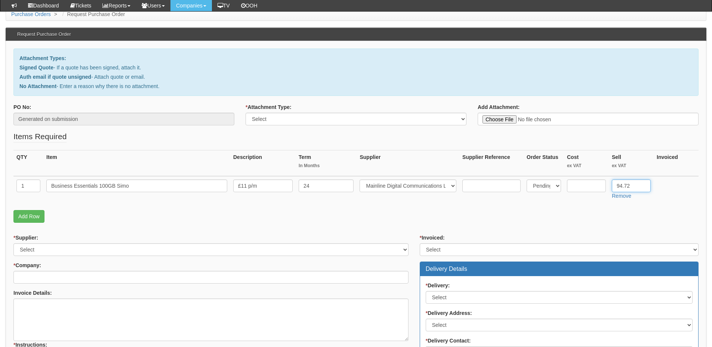
scroll to position [149, 0]
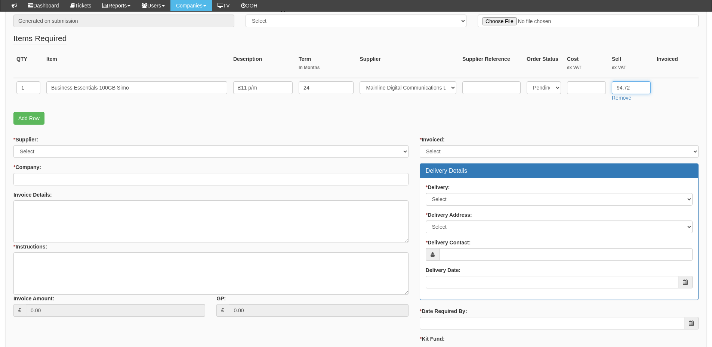
type input "94.72"
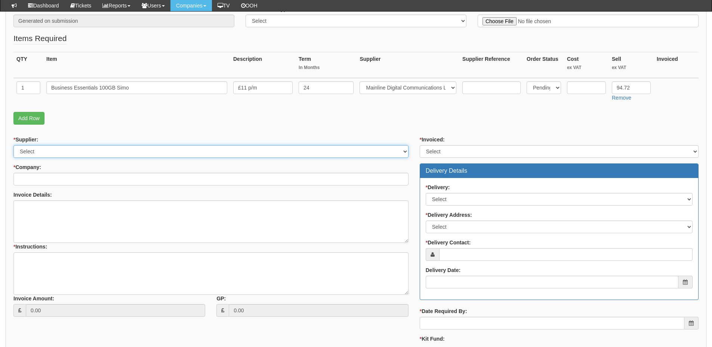
click at [120, 154] on select "Select 123 REG.co.uk 1Password 3 4Gon AA Jones Electric Ltd Abzorb Access Group…" at bounding box center [210, 151] width 395 height 13
select select "3"
click at [13, 145] on select "Select 123 REG.co.uk 1Password 3 4Gon AA Jones Electric Ltd Abzorb Access Group…" at bounding box center [210, 151] width 395 height 13
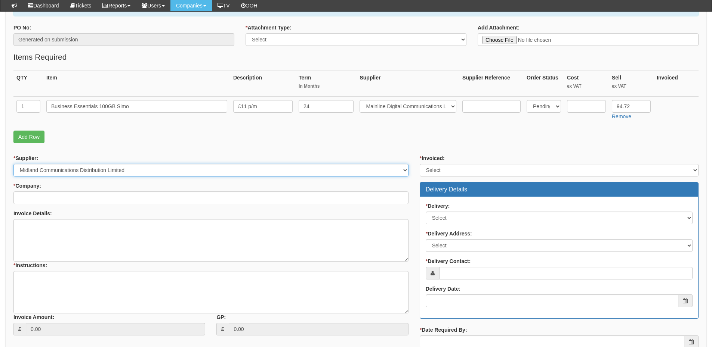
scroll to position [112, 0]
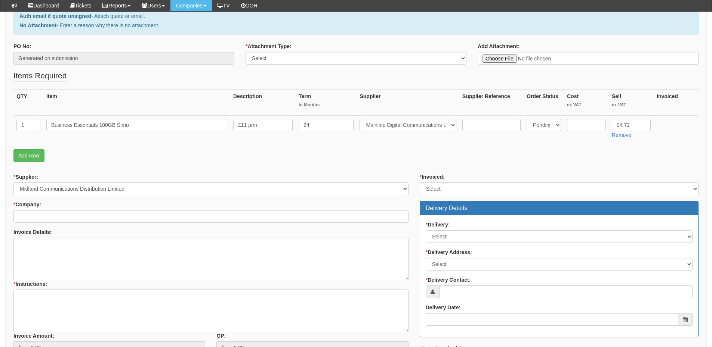
click at [120, 154] on p "Add Row" at bounding box center [355, 155] width 685 height 13
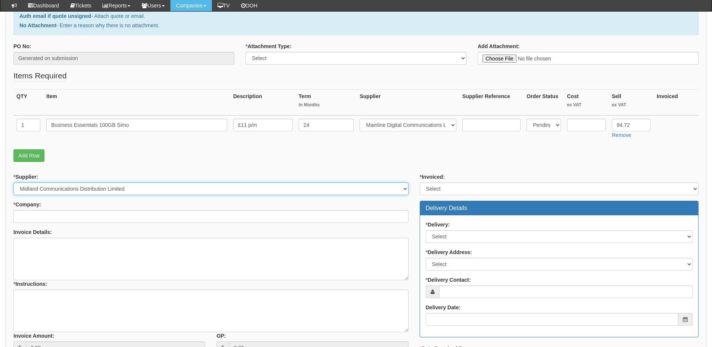
click at [101, 189] on select "Select 123 REG.co.uk 1Password 3 4Gon AA Jones Electric Ltd Abzorb Access Group…" at bounding box center [210, 189] width 395 height 13
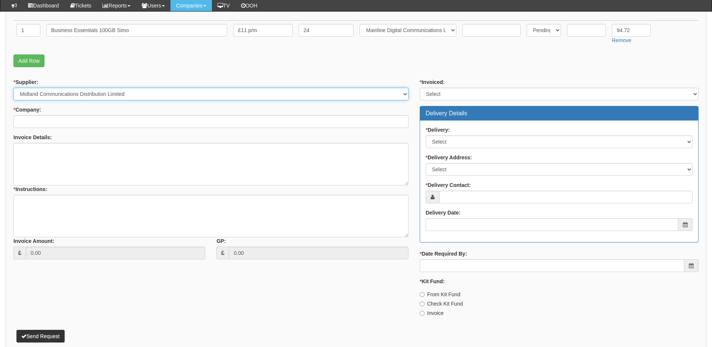
scroll to position [224, 0]
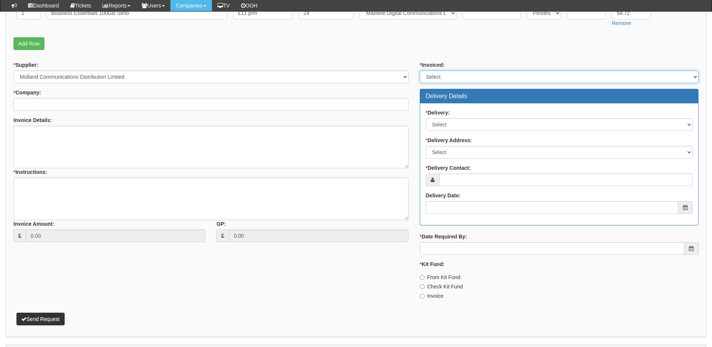
click at [444, 75] on select "Select Yes No N/A STB (part of order)" at bounding box center [558, 77] width 279 height 13
select select "2"
click at [419, 71] on select "Select Yes No N/A STB (part of order)" at bounding box center [558, 77] width 279 height 13
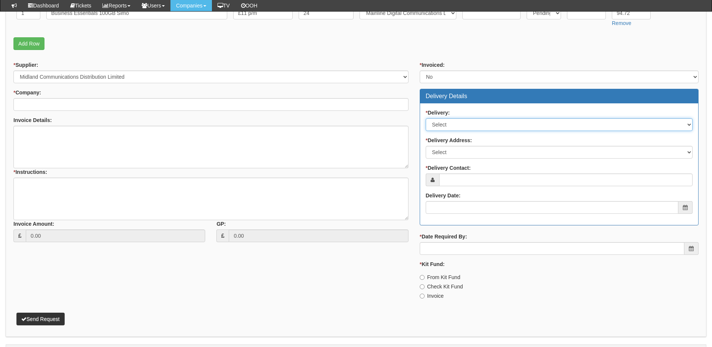
click at [447, 129] on select "Select No Not Applicable Yes" at bounding box center [558, 124] width 267 height 13
click at [446, 123] on select "Select No Not Applicable Yes" at bounding box center [558, 124] width 267 height 13
select select "3"
click at [425, 118] on select "Select No Not Applicable Yes" at bounding box center [558, 124] width 267 height 13
click at [449, 143] on label "* Delivery Address:" at bounding box center [448, 140] width 46 height 7
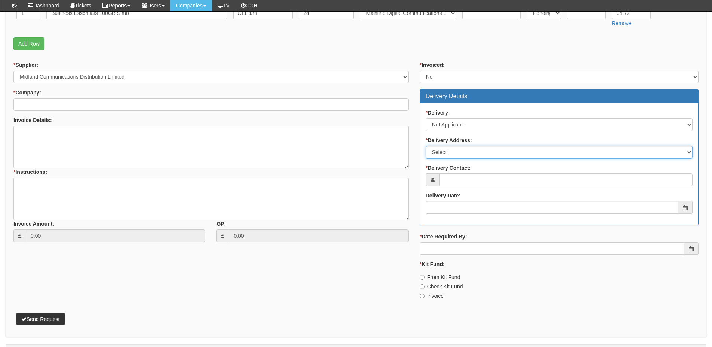
click at [449, 146] on select "Select Not Applicable Other" at bounding box center [558, 152] width 267 height 13
click at [449, 152] on select "Select Not Applicable Other" at bounding box center [558, 152] width 267 height 13
select select "N/A"
click at [425, 146] on select "Select Not Applicable Other" at bounding box center [558, 152] width 267 height 13
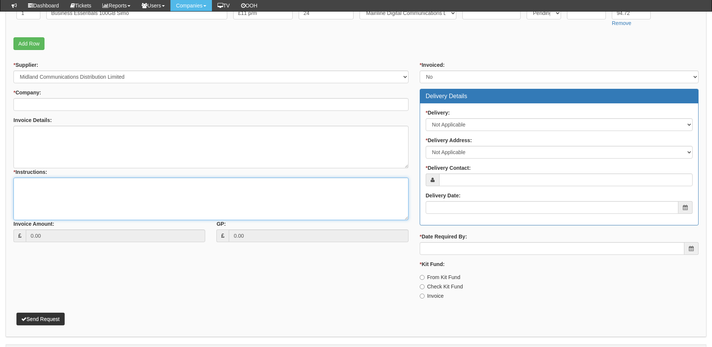
click at [196, 201] on textarea "* Instructions:" at bounding box center [210, 199] width 395 height 43
type textarea "EE Resign"
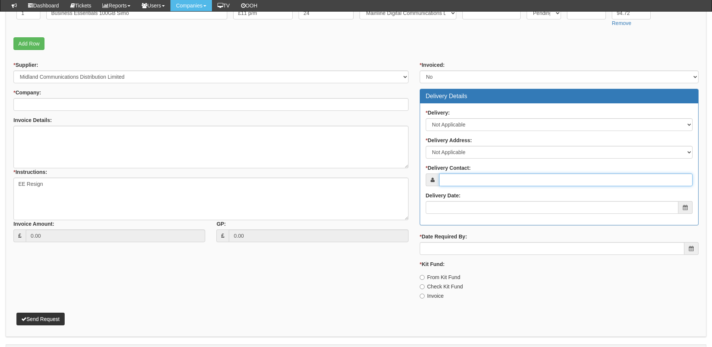
click at [449, 182] on input "* Delivery Contact:" at bounding box center [565, 180] width 253 height 13
type input "[PERSON_NAME]"
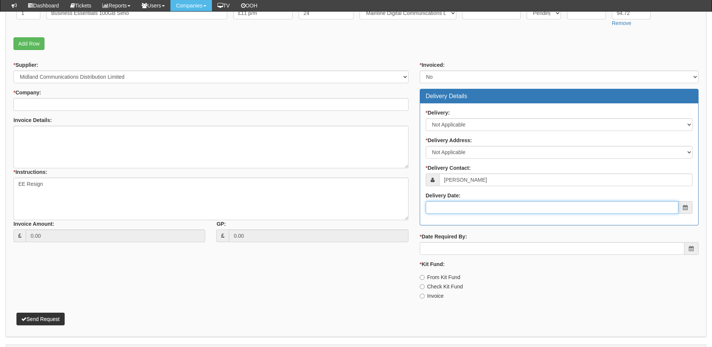
click at [471, 206] on input "Delivery Date:" at bounding box center [551, 207] width 253 height 13
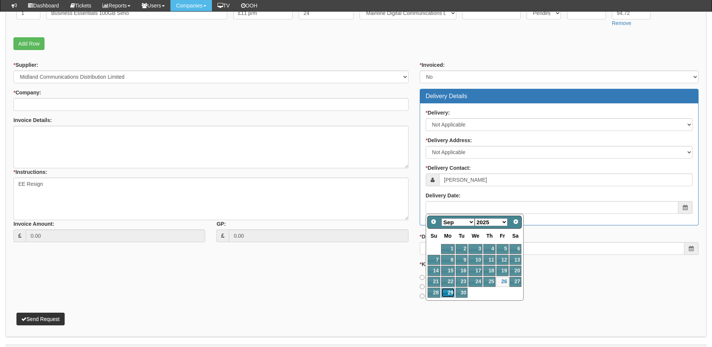
click at [450, 293] on link "29" at bounding box center [448, 293] width 14 height 10
type input "2025-09-29"
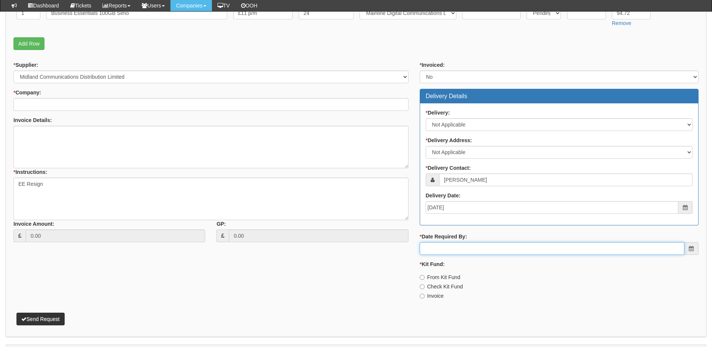
click at [459, 247] on input "* Date Required By:" at bounding box center [551, 248] width 264 height 13
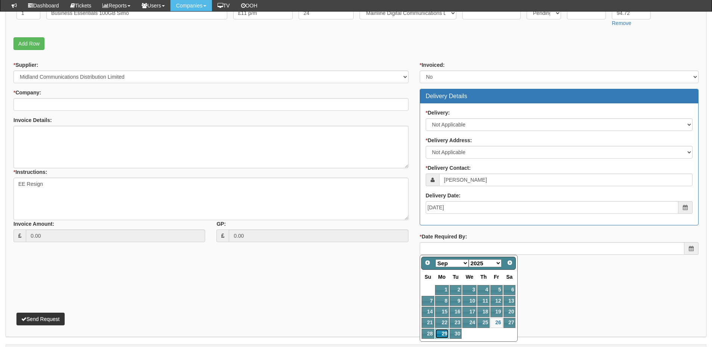
click at [443, 333] on link "29" at bounding box center [442, 334] width 14 height 10
type input "2025-09-29"
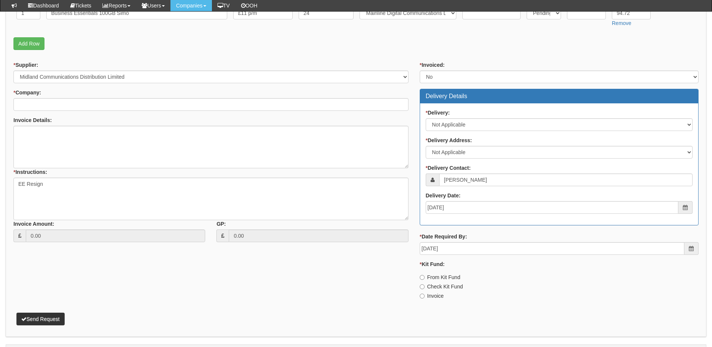
click at [436, 297] on label "Invoice" at bounding box center [431, 295] width 24 height 7
click at [424, 297] on input "Invoice" at bounding box center [421, 296] width 5 height 5
radio input "true"
click at [43, 316] on button "Send Request" at bounding box center [40, 319] width 48 height 13
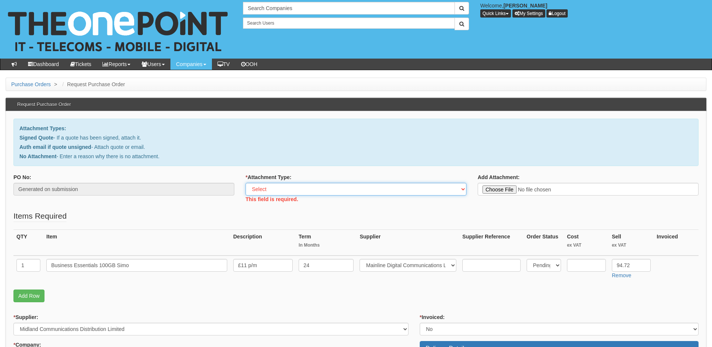
click at [287, 185] on select "Select Signed Quote Auth email with quote if unsigned No Attachment" at bounding box center [355, 189] width 221 height 13
select select "No Attachment"
click at [245, 183] on select "Select Signed Quote Auth email with quote if unsigned No Attachment" at bounding box center [355, 189] width 221 height 13
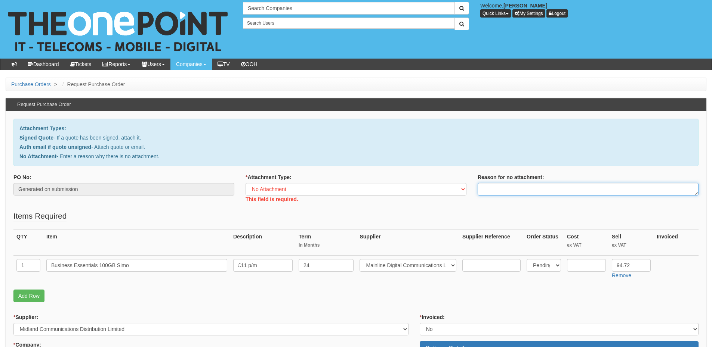
click at [495, 188] on textarea "Reason for no attachment:" at bounding box center [587, 189] width 221 height 13
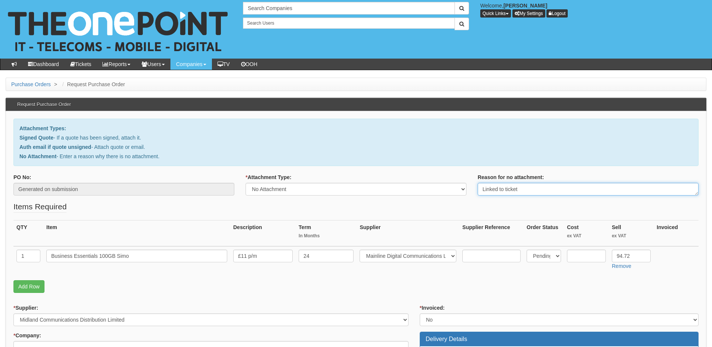
click at [539, 189] on textarea "Linked to ticket" at bounding box center [587, 189] width 221 height 13
paste textarea "436175"
click at [539, 189] on textarea "Linked to ticket 436175" at bounding box center [587, 189] width 221 height 13
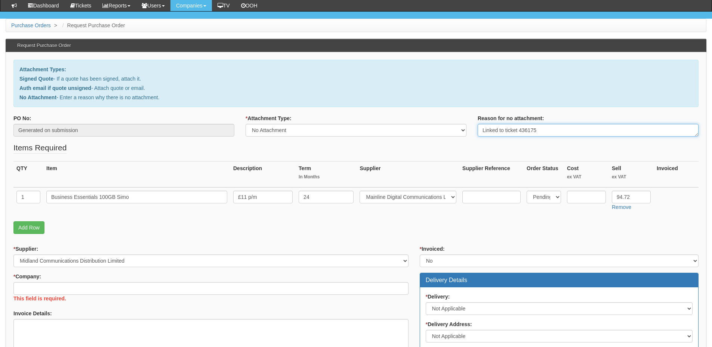
scroll to position [112, 0]
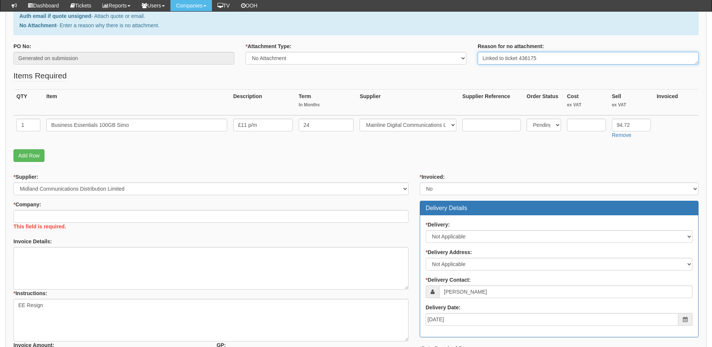
type textarea "Linked to ticket 436175"
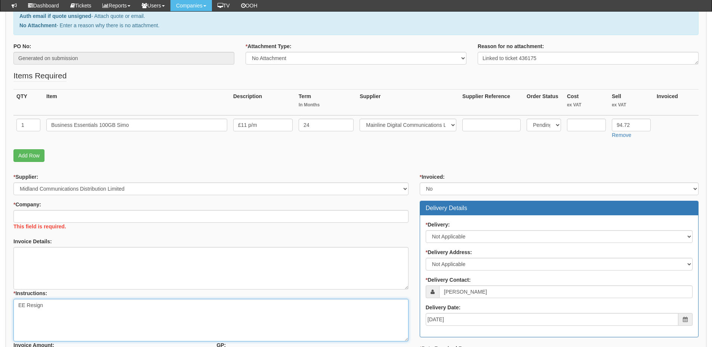
click at [91, 316] on textarea "EE Resign" at bounding box center [210, 320] width 395 height 43
paste textarea "Linked to ticket 436175"
type textarea "EE Resign Linked to ticket 436175"
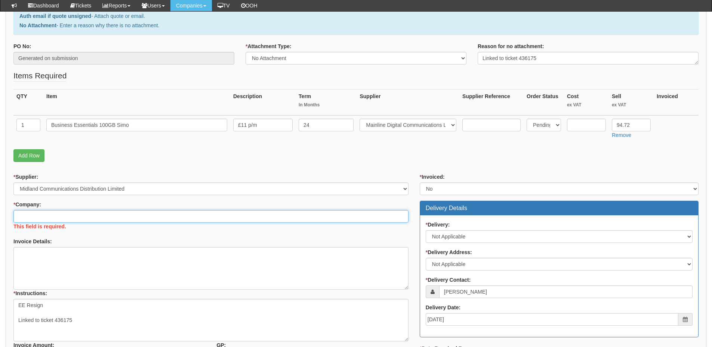
click at [41, 213] on input "* Company:" at bounding box center [210, 216] width 395 height 13
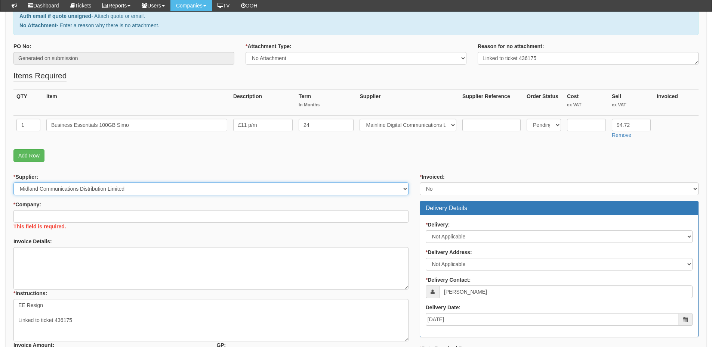
click at [149, 183] on select "Select 123 REG.co.uk 1Password 3 4Gon AA Jones Electric Ltd Abzorb Access Group…" at bounding box center [210, 189] width 395 height 13
select select "316"
click at [13, 183] on select "Select 123 REG.co.uk 1Password 3 4Gon AA Jones Electric Ltd Abzorb Access Group…" at bounding box center [210, 189] width 395 height 13
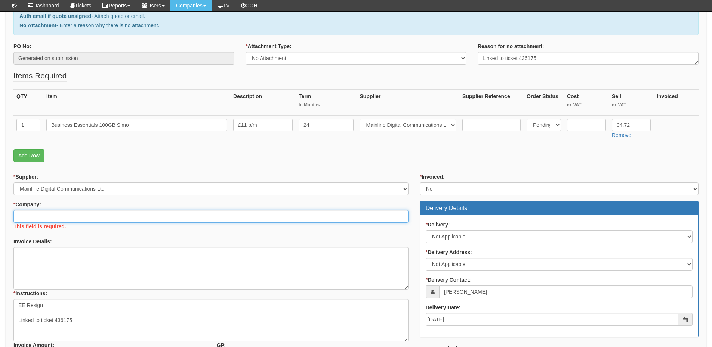
click at [83, 216] on input "* Company:" at bounding box center [210, 216] width 395 height 13
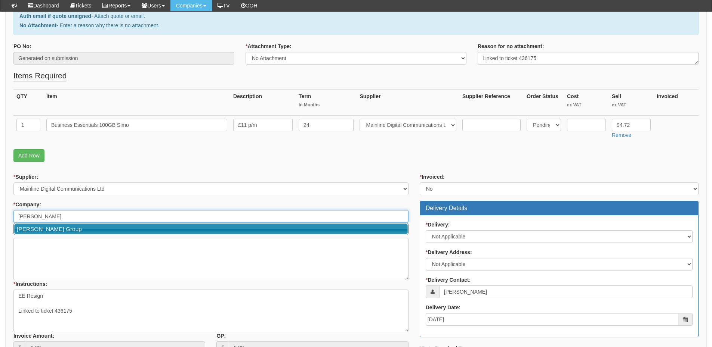
click at [81, 226] on link "[PERSON_NAME] Group" at bounding box center [210, 229] width 393 height 11
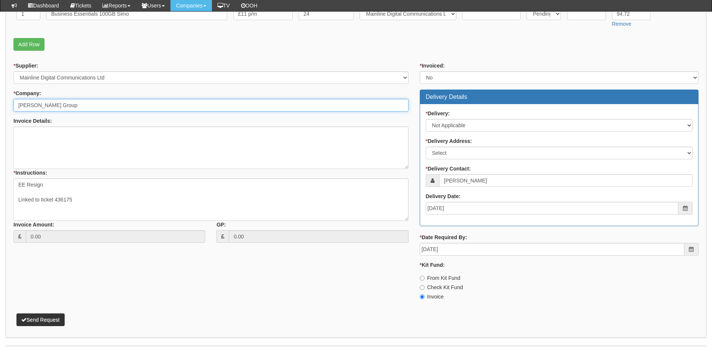
scroll to position [224, 0]
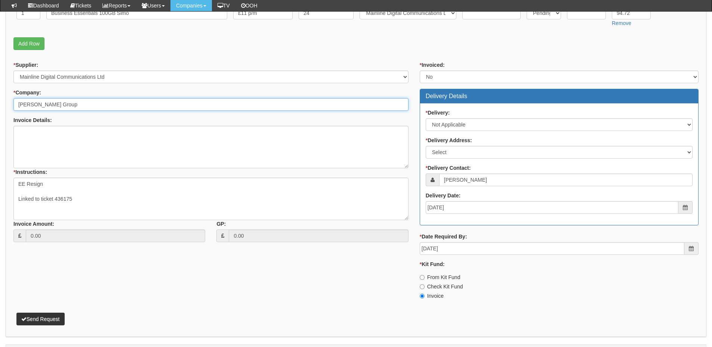
type input "[PERSON_NAME] Group"
click at [35, 319] on button "Send Request" at bounding box center [40, 319] width 48 height 13
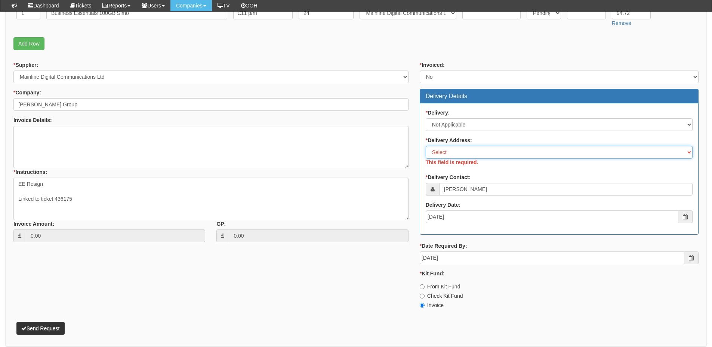
click at [452, 155] on select "Select Not Applicable Main Address - DN36 4AW Other" at bounding box center [558, 152] width 267 height 13
click at [425, 146] on select "Select Not Applicable Main Address - DN36 4AW Other" at bounding box center [558, 152] width 267 height 13
click at [446, 155] on select "Select Not Applicable Main Address - DN36 4AW Other" at bounding box center [558, 152] width 267 height 13
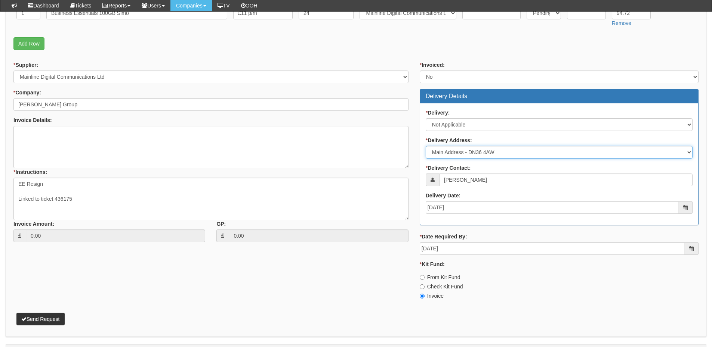
select select "N/A"
click at [425, 146] on select "Select Not Applicable Main Address - DN36 4AW Other" at bounding box center [558, 152] width 267 height 13
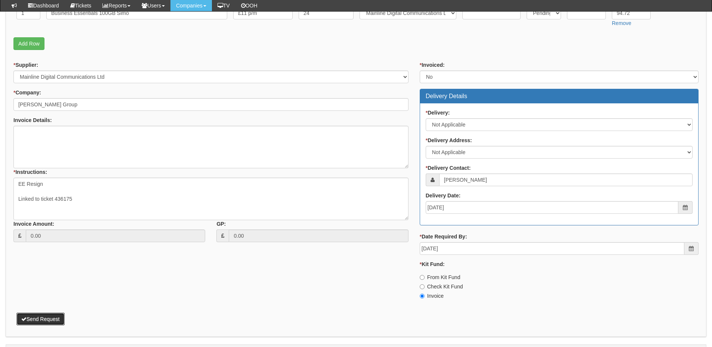
click at [35, 320] on button "Send Request" at bounding box center [40, 319] width 48 height 13
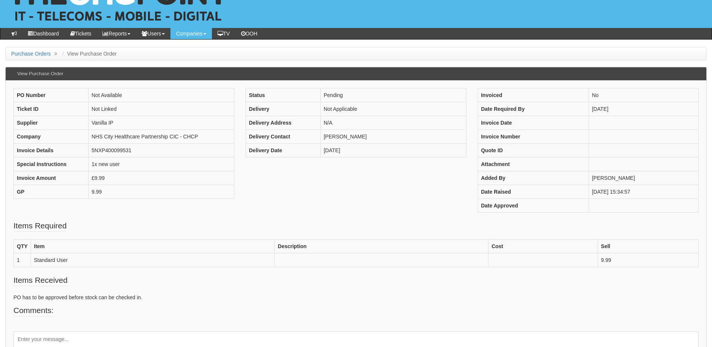
scroll to position [74, 0]
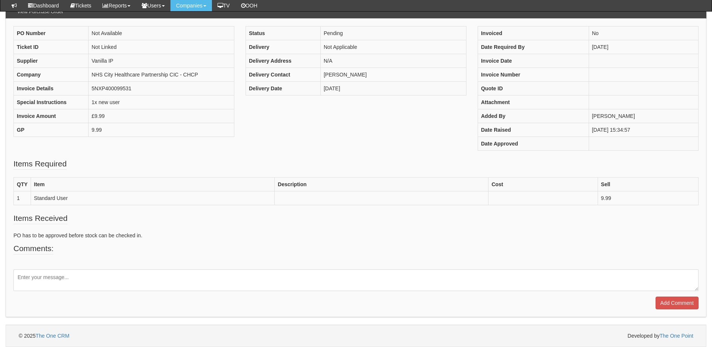
click at [76, 283] on textarea at bounding box center [355, 281] width 685 height 22
type textarea "Please reject, telecoms have advised this is no longer needed"
click at [660, 305] on input "Add Comment" at bounding box center [676, 303] width 43 height 13
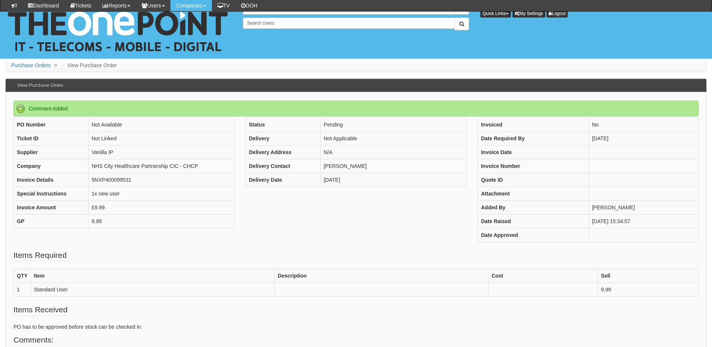
scroll to position [125, 0]
